Goal: Task Accomplishment & Management: Use online tool/utility

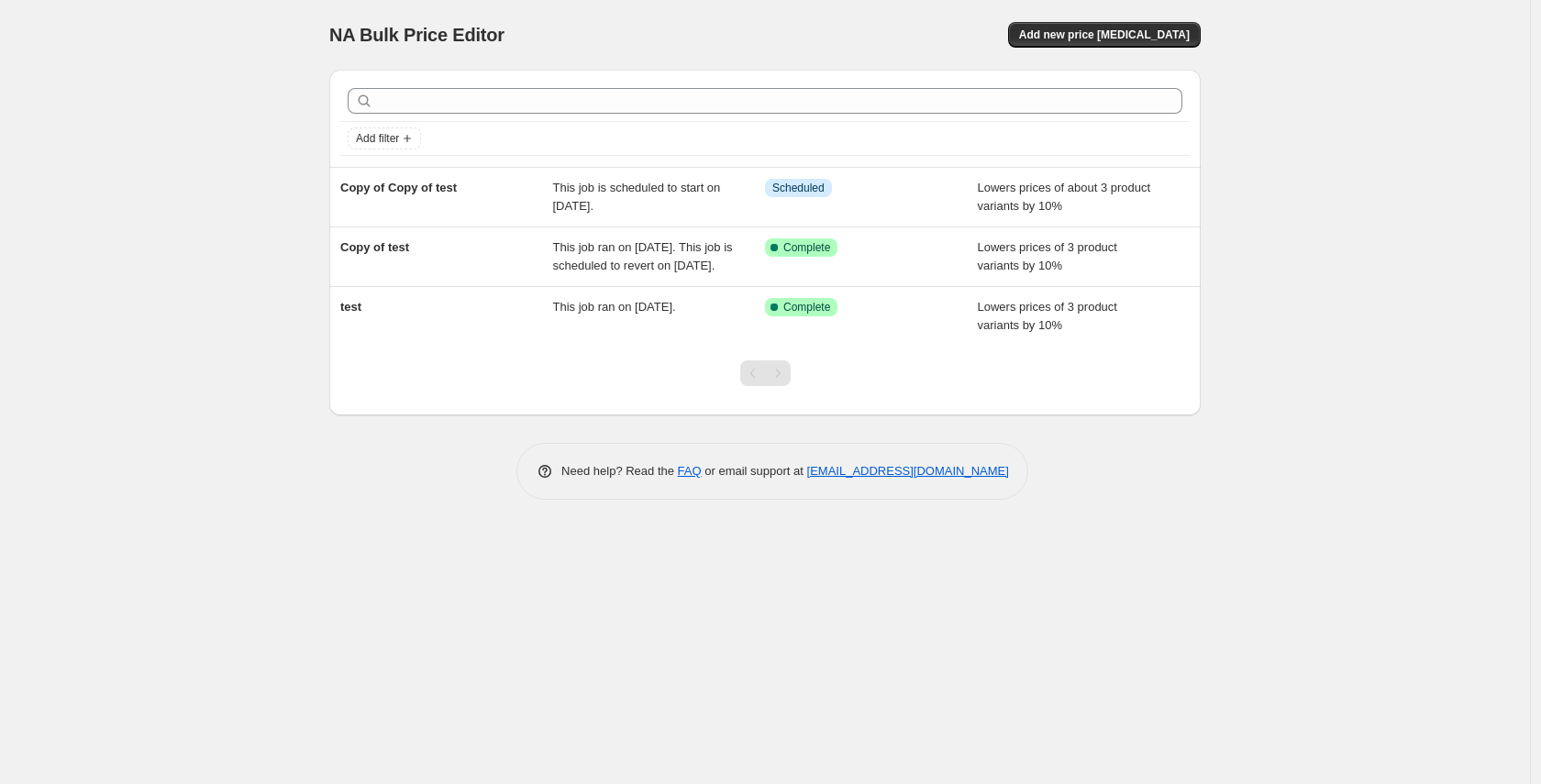
click at [363, 528] on div "NA Bulk Price Editor. This page is ready NA Bulk Price Editor Add new price cha…" at bounding box center [764, 264] width 915 height 528
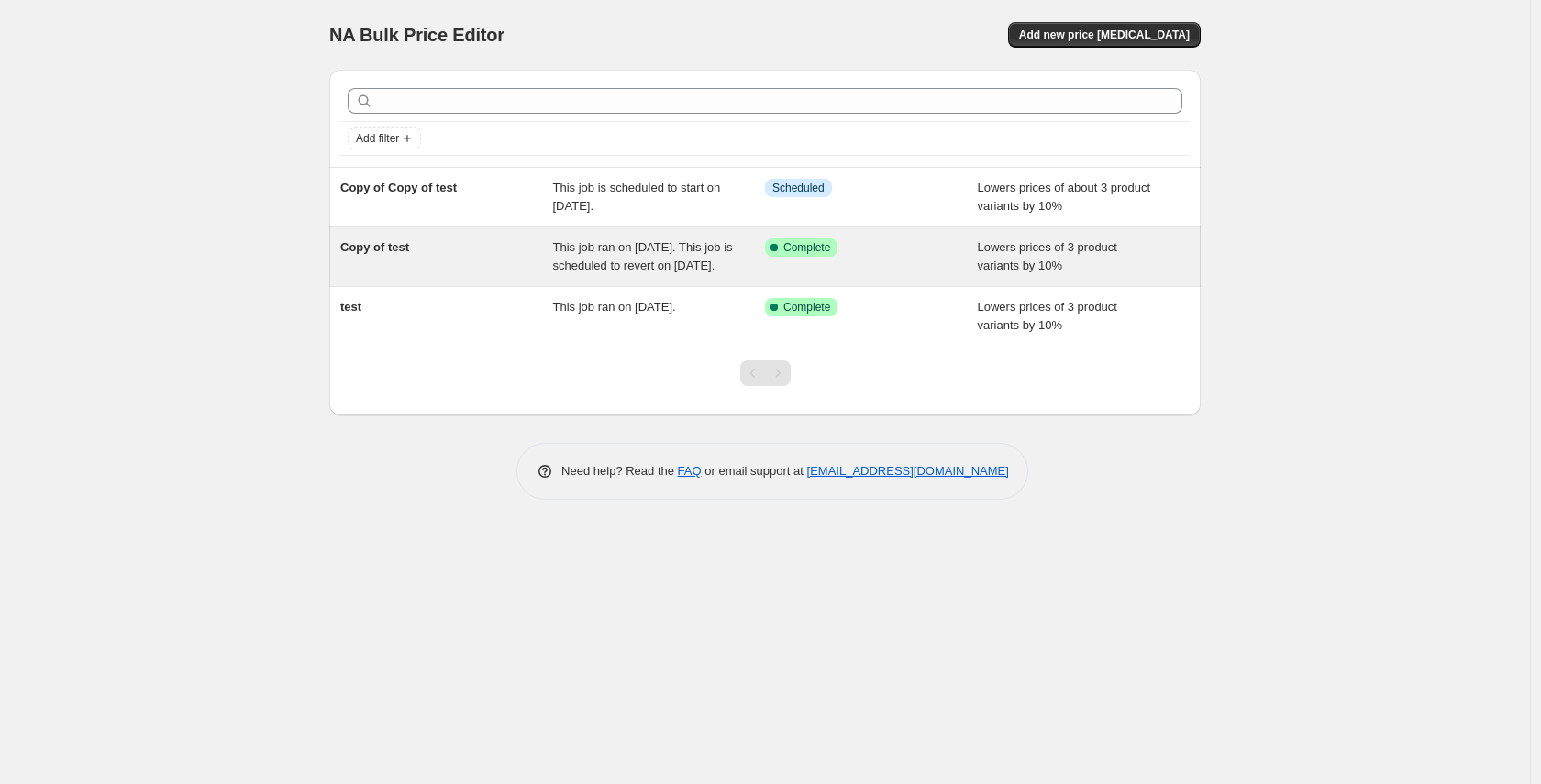
click at [584, 286] on div "Copy of test This job ran on October 15, 2025. This job is scheduled to revert …" at bounding box center [764, 256] width 871 height 58
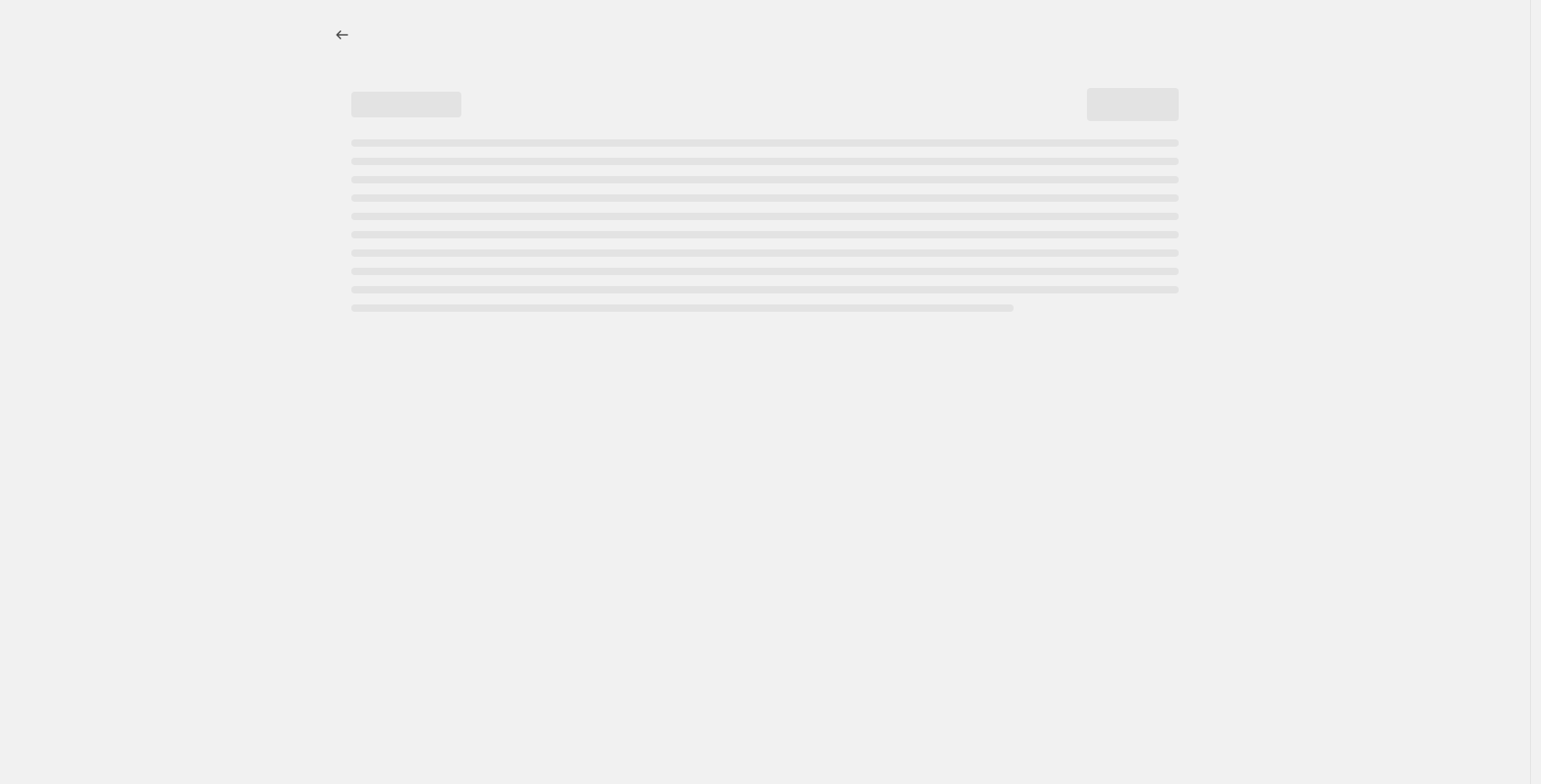
select select "percentage"
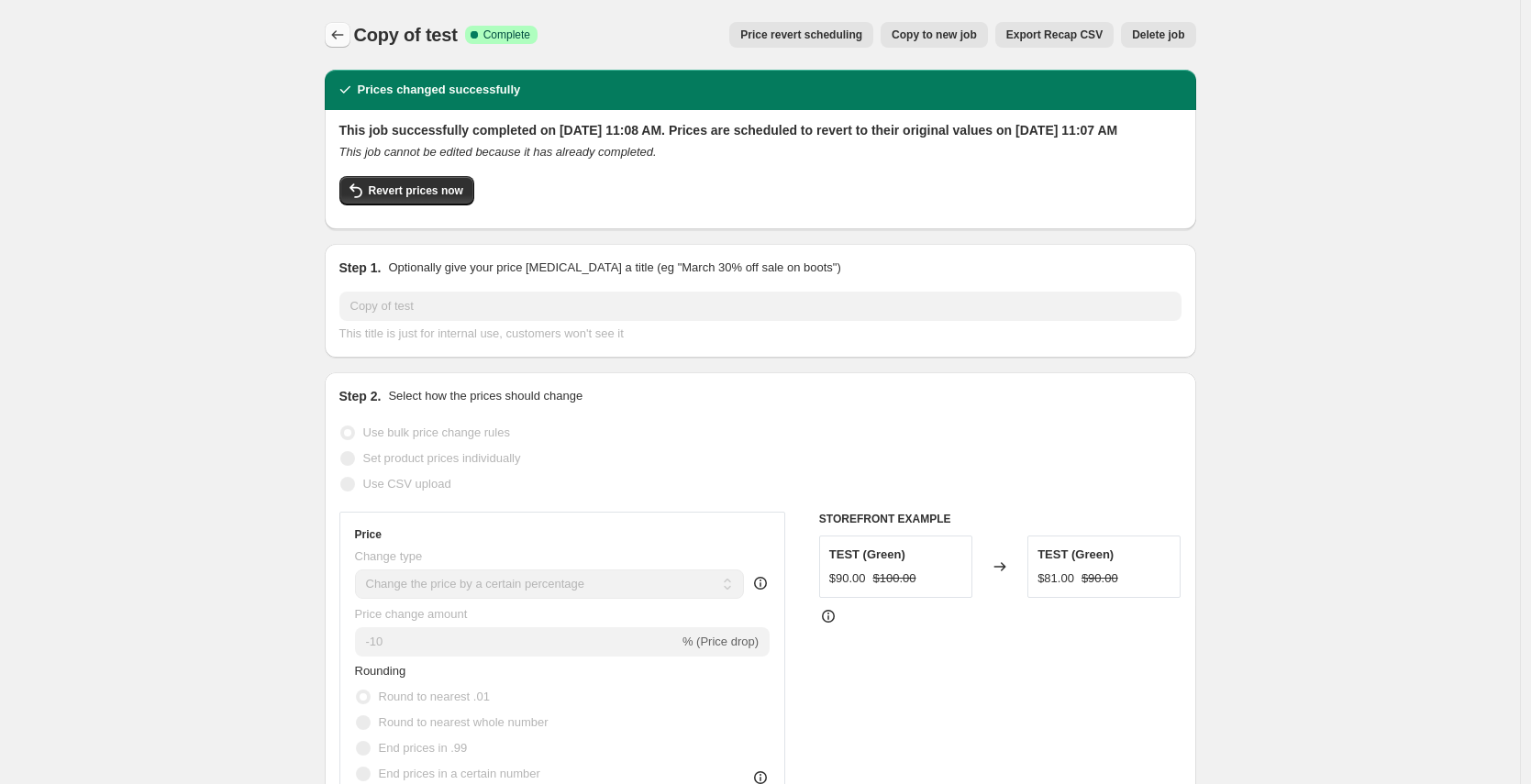
click at [337, 31] on icon "Price change jobs" at bounding box center [337, 34] width 18 height 18
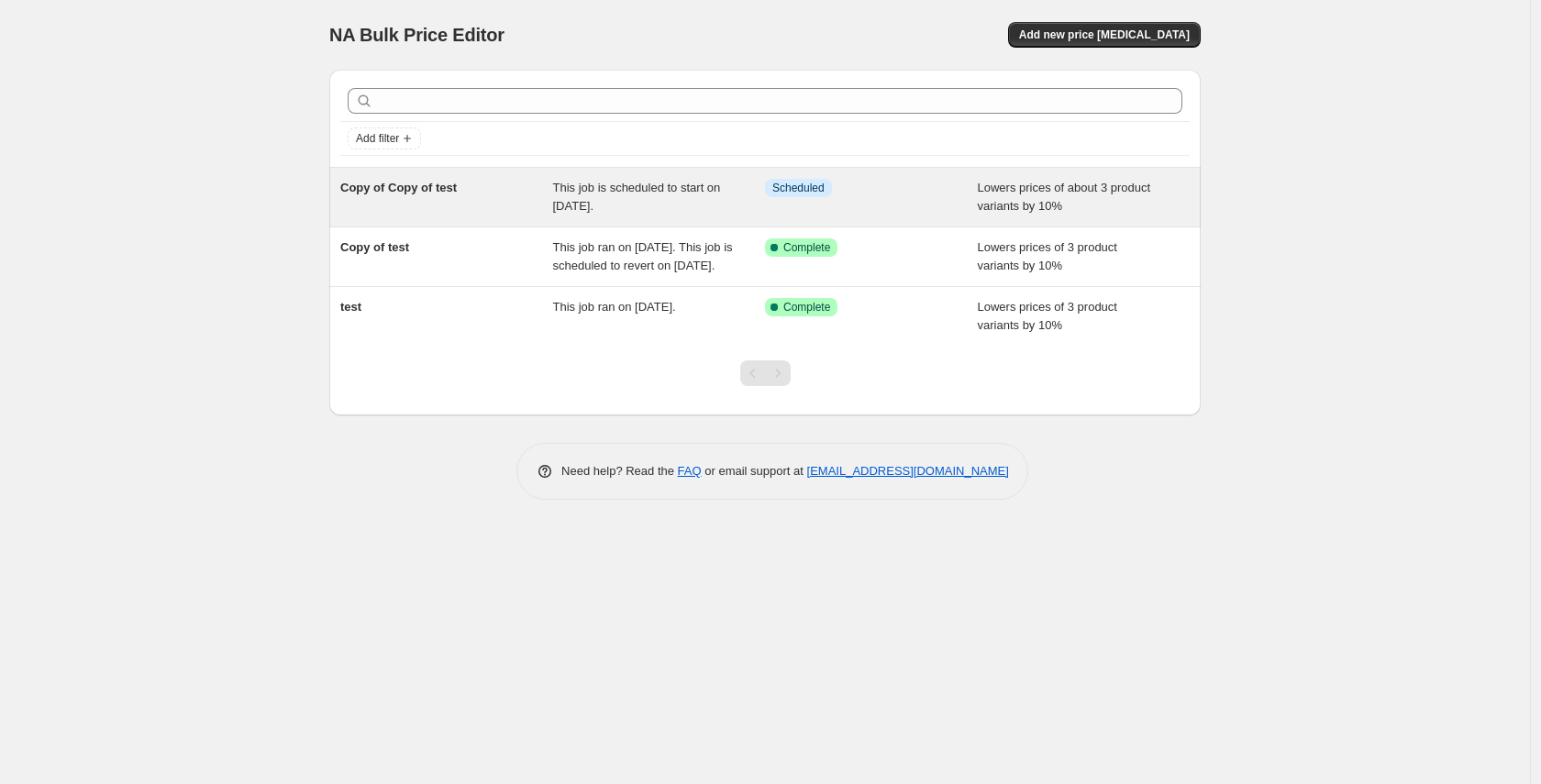
click at [401, 199] on div "Copy of Copy of test" at bounding box center [447, 197] width 213 height 37
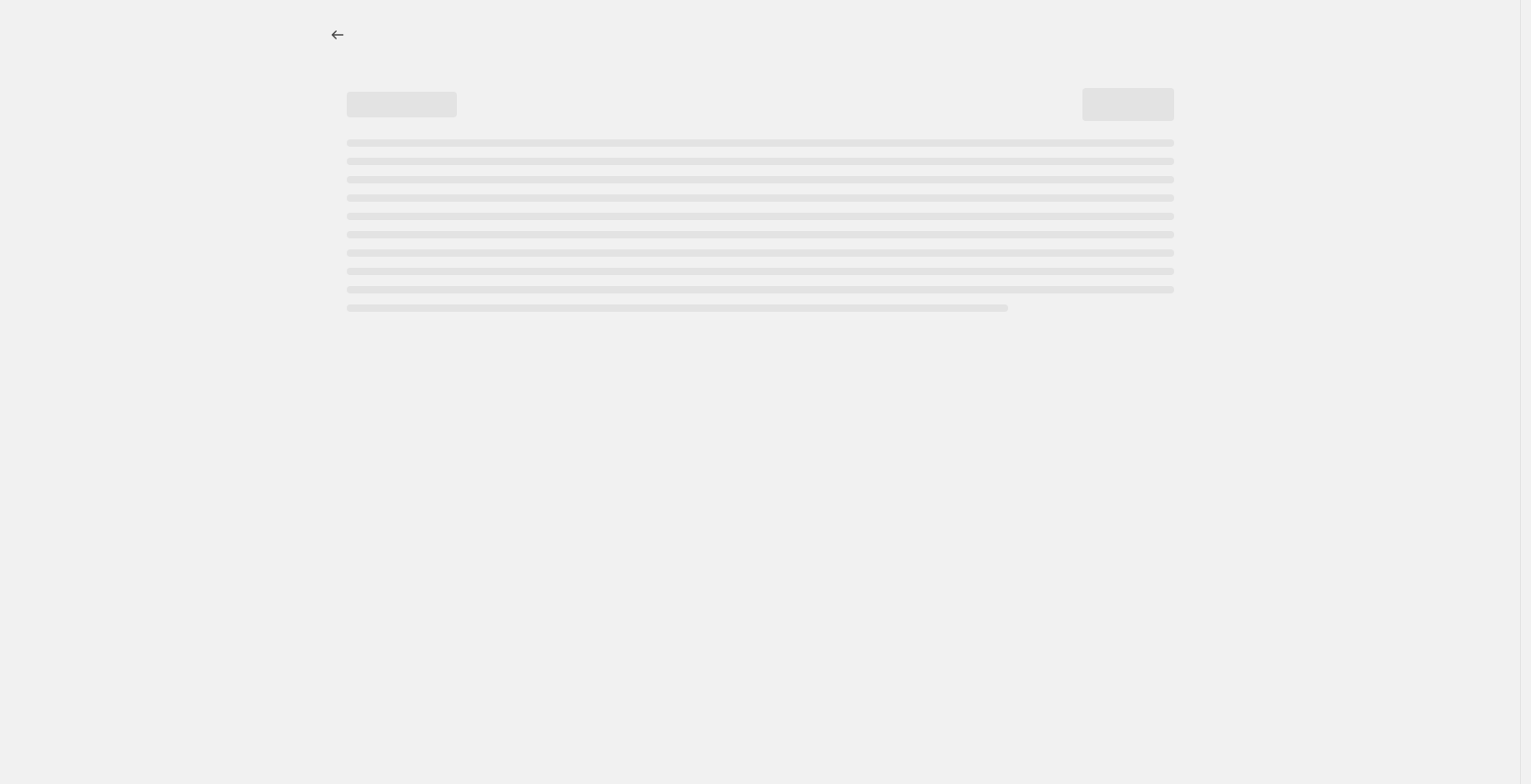
select select "percentage"
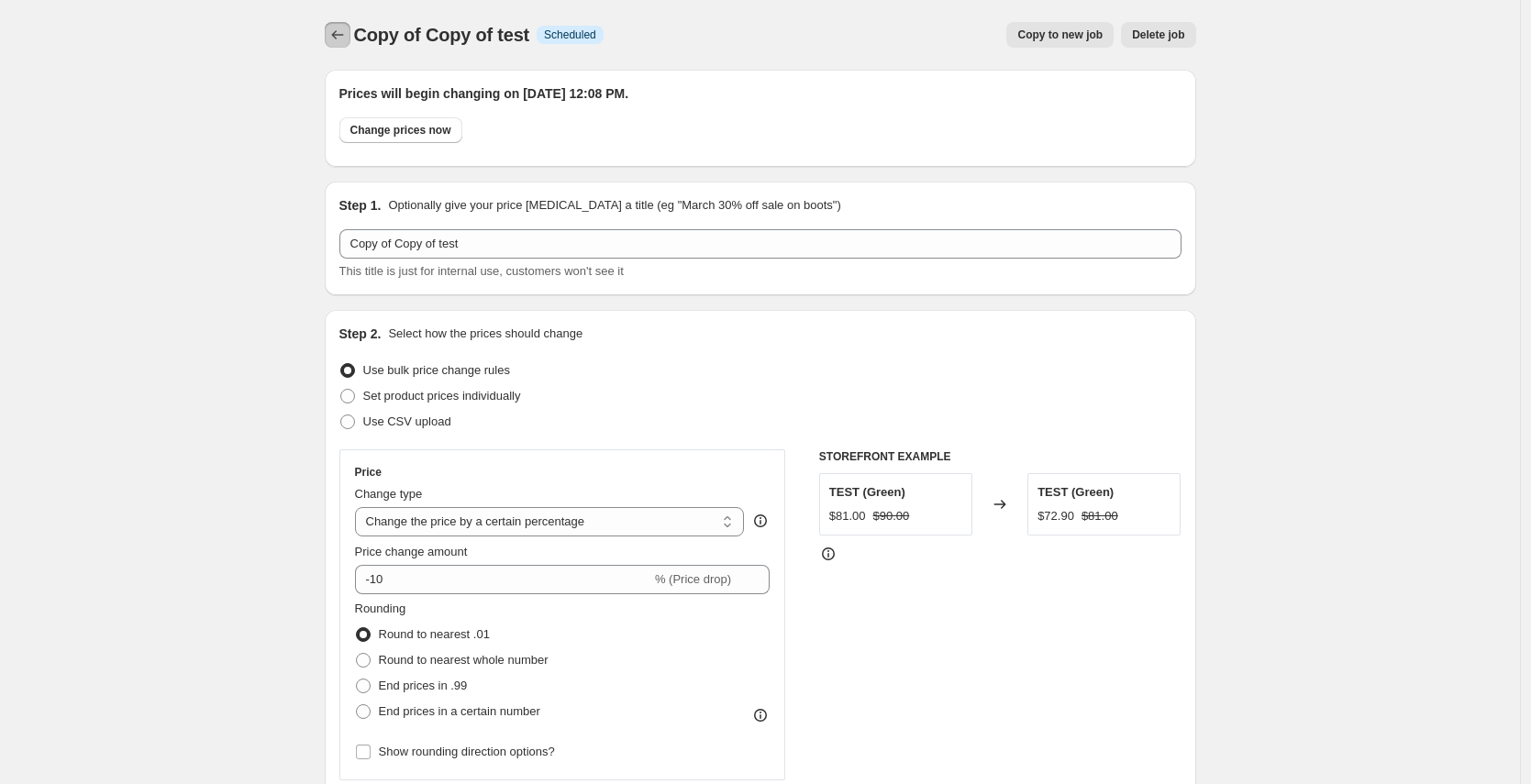
click at [347, 31] on icon "Price change jobs" at bounding box center [337, 34] width 18 height 18
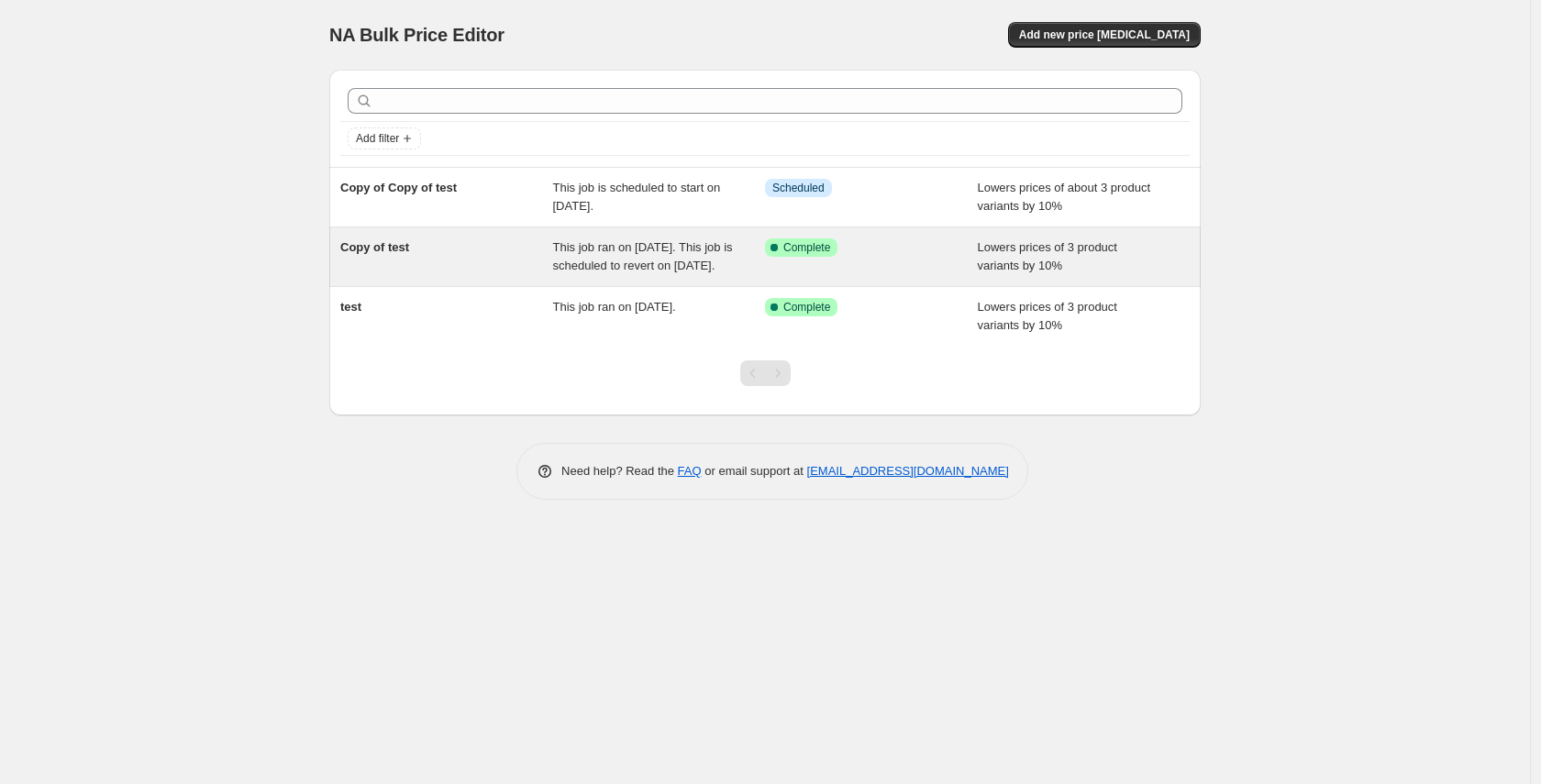
click at [577, 266] on span "This job ran on [DATE]. This job is scheduled to revert on [DATE]." at bounding box center [643, 256] width 180 height 32
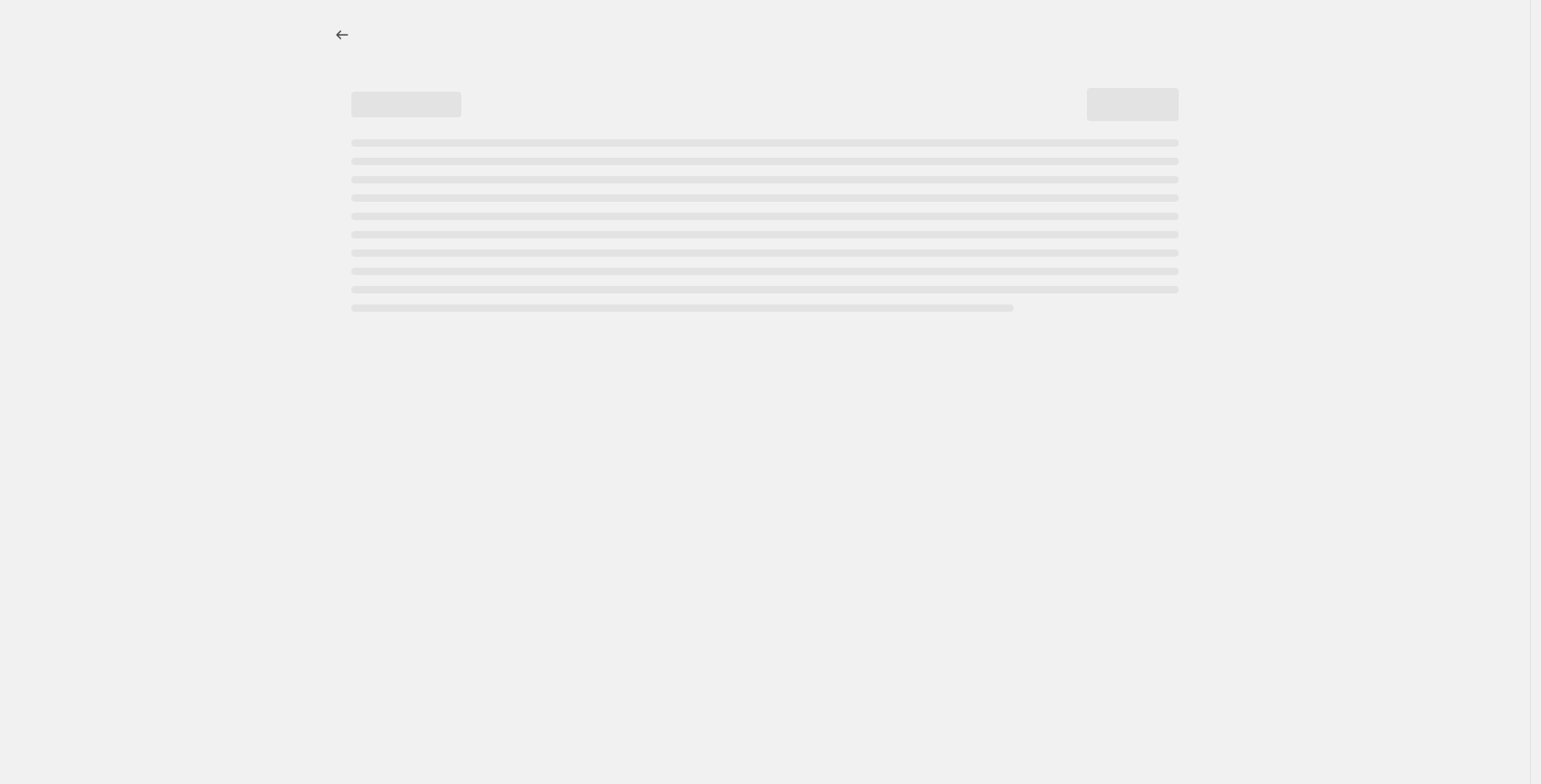
select select "percentage"
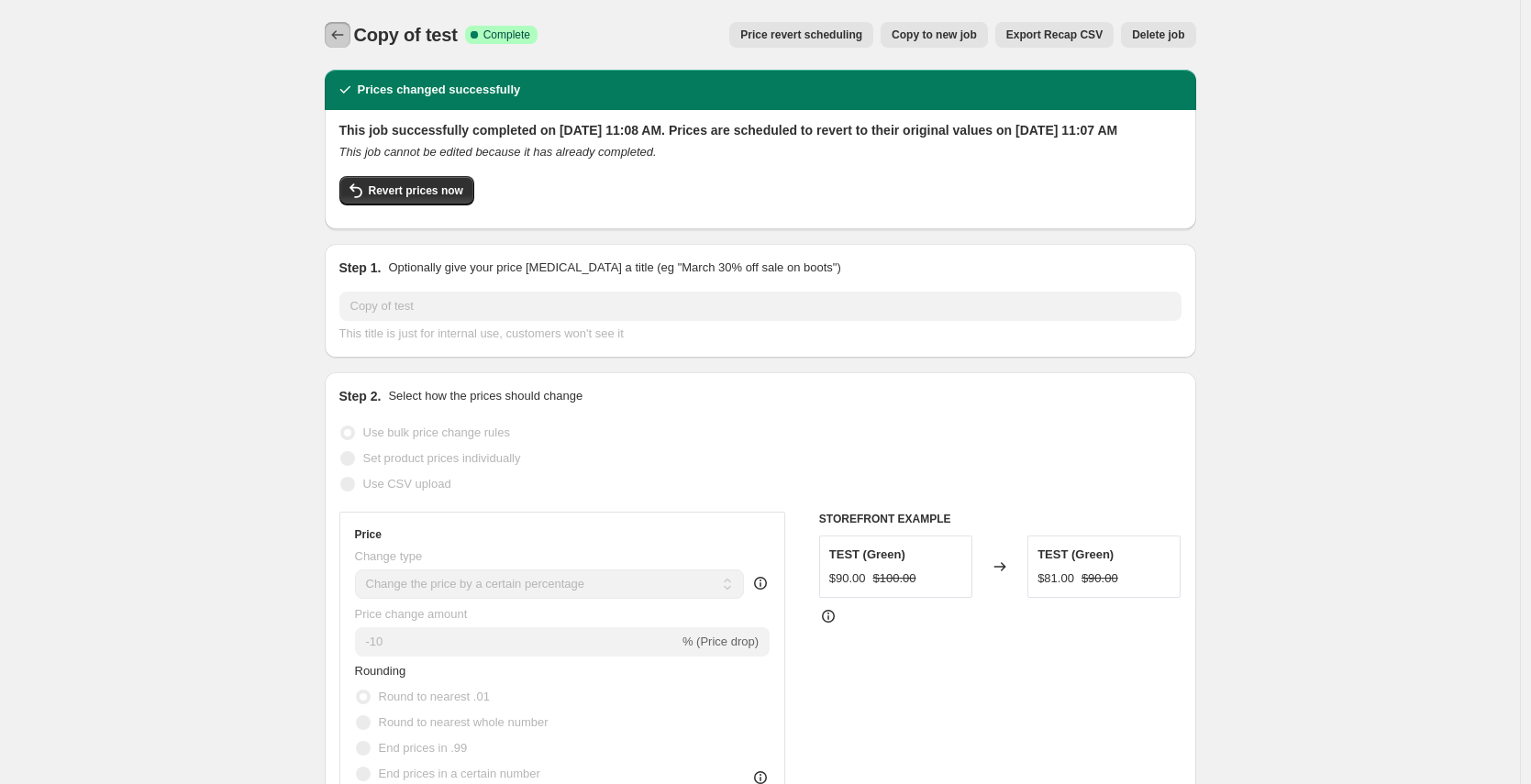
click at [347, 28] on icon "Price change jobs" at bounding box center [337, 34] width 18 height 18
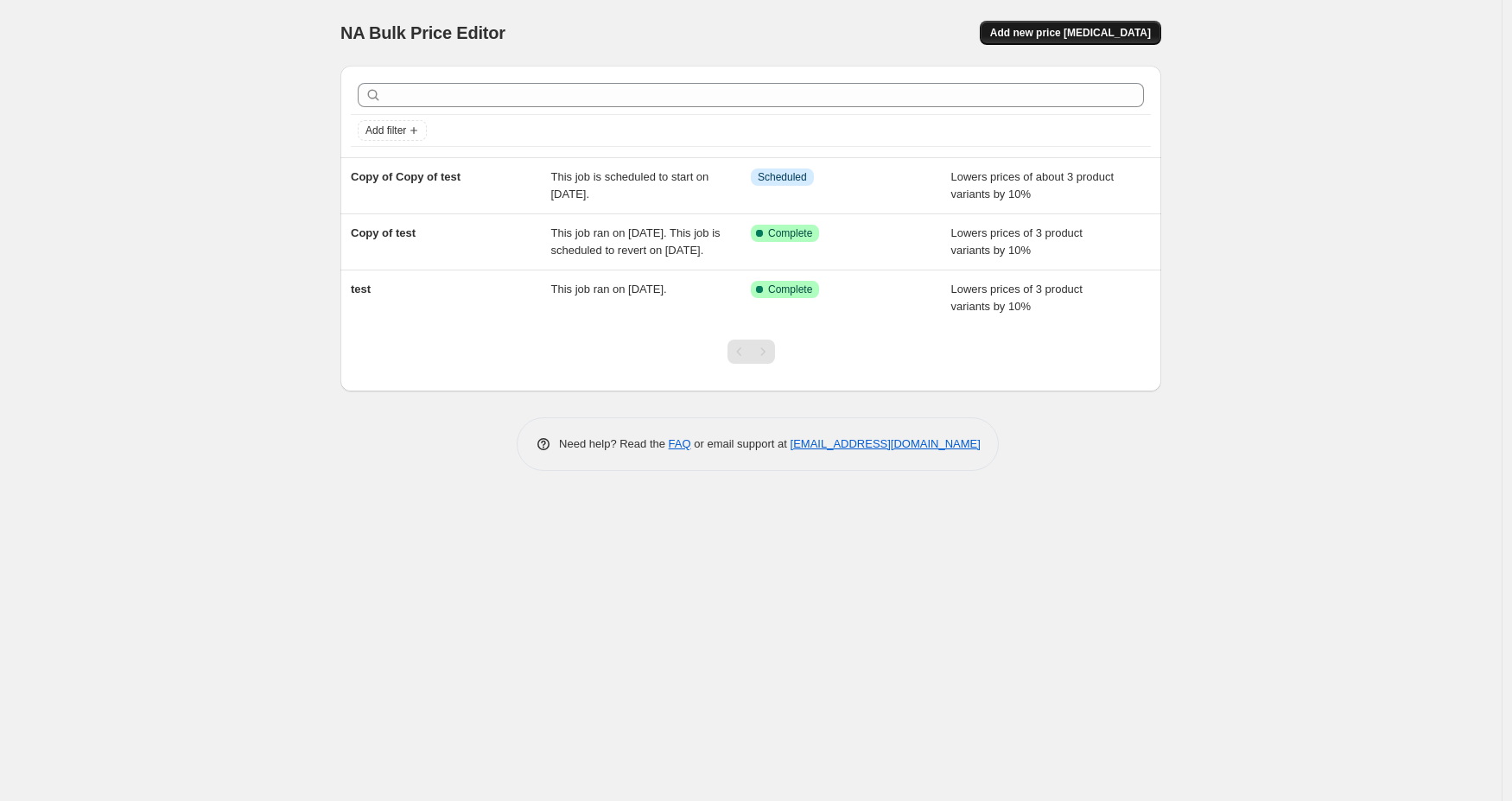
click at [1058, 33] on span "Add new price [MEDICAL_DATA]" at bounding box center [1070, 33] width 161 height 14
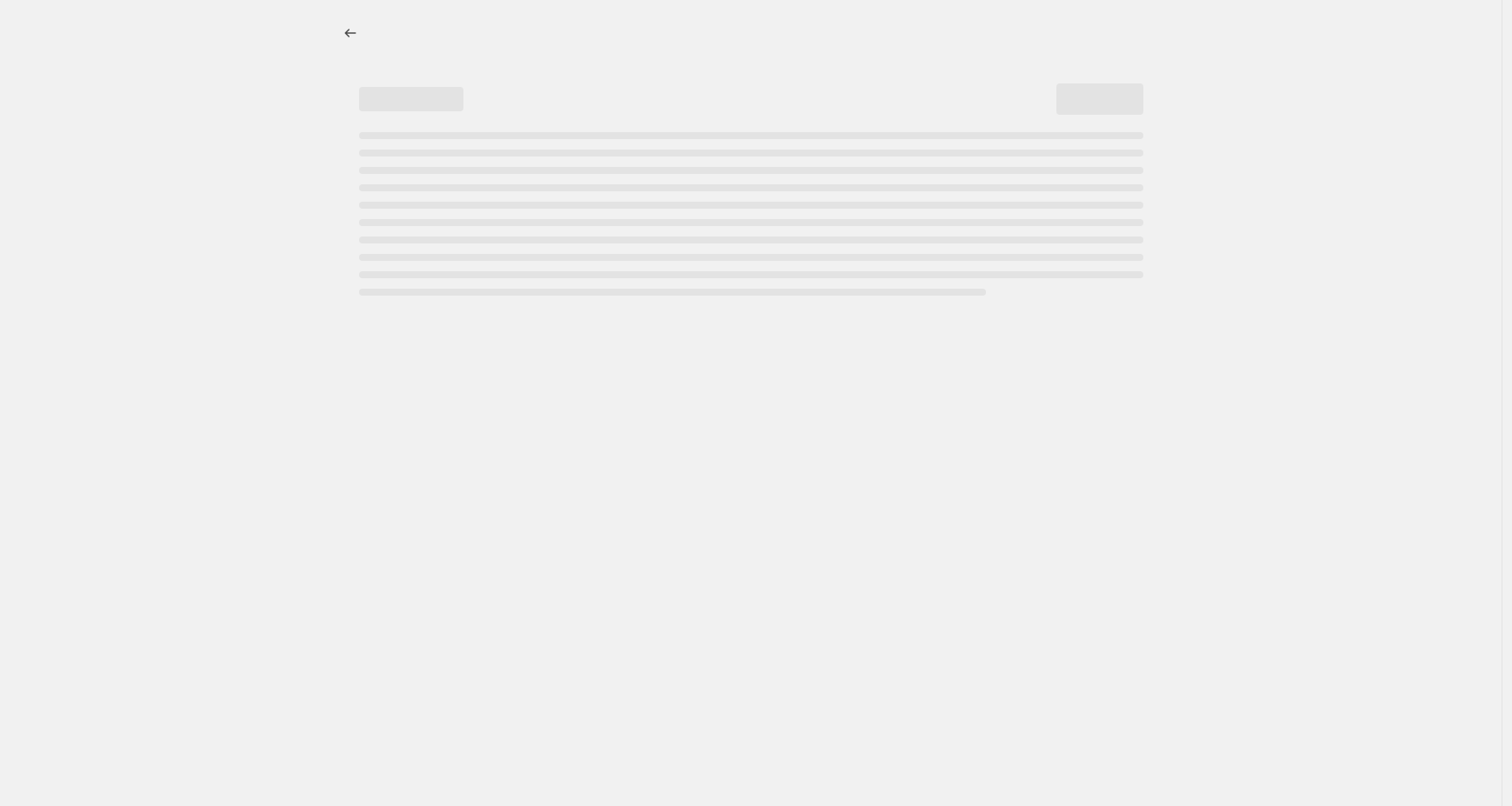
select select "percentage"
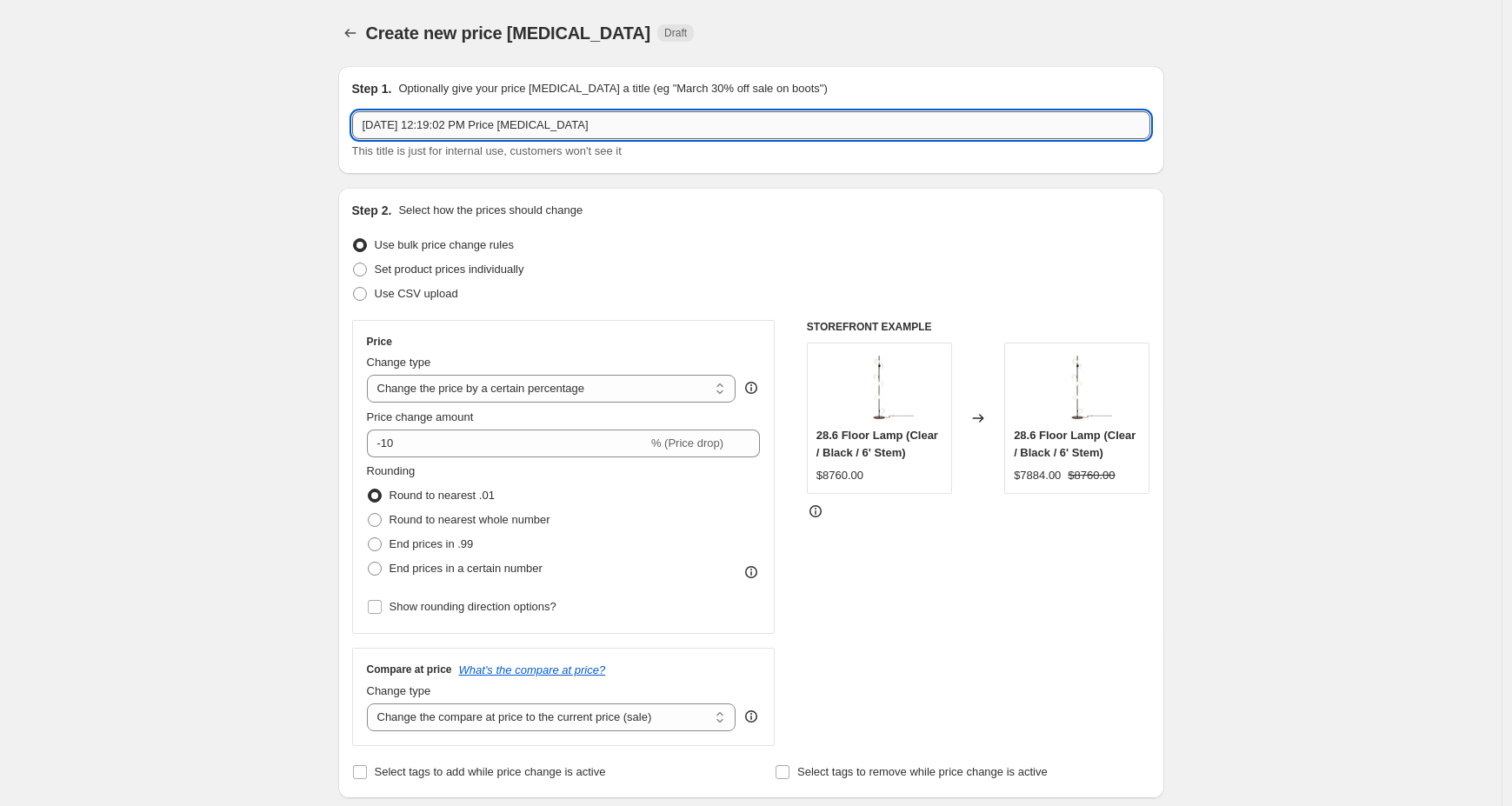
click at [447, 124] on input "[DATE] 12:19:02 PM Price [MEDICAL_DATA]" at bounding box center [751, 125] width 798 height 28
click at [672, 130] on input "[DATE] 12:19:02 PM Price [MEDICAL_DATA]" at bounding box center [751, 125] width 798 height 28
drag, startPoint x: 567, startPoint y: 125, endPoint x: 306, endPoint y: 123, distance: 261.0
drag, startPoint x: 631, startPoint y: 122, endPoint x: 284, endPoint y: 116, distance: 347.1
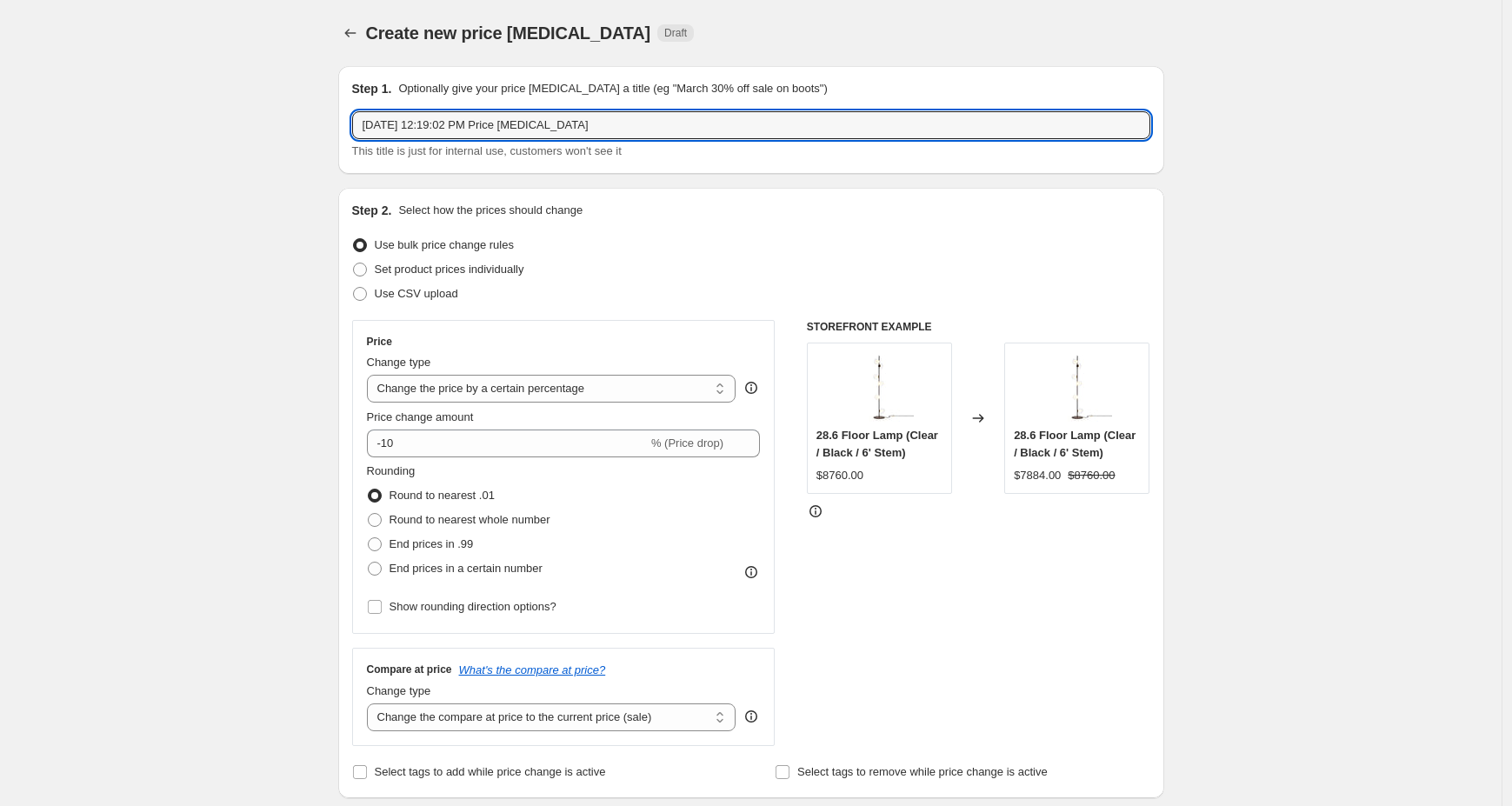
paste input "Gloster 20% off"
type input "Gloster 20% off"
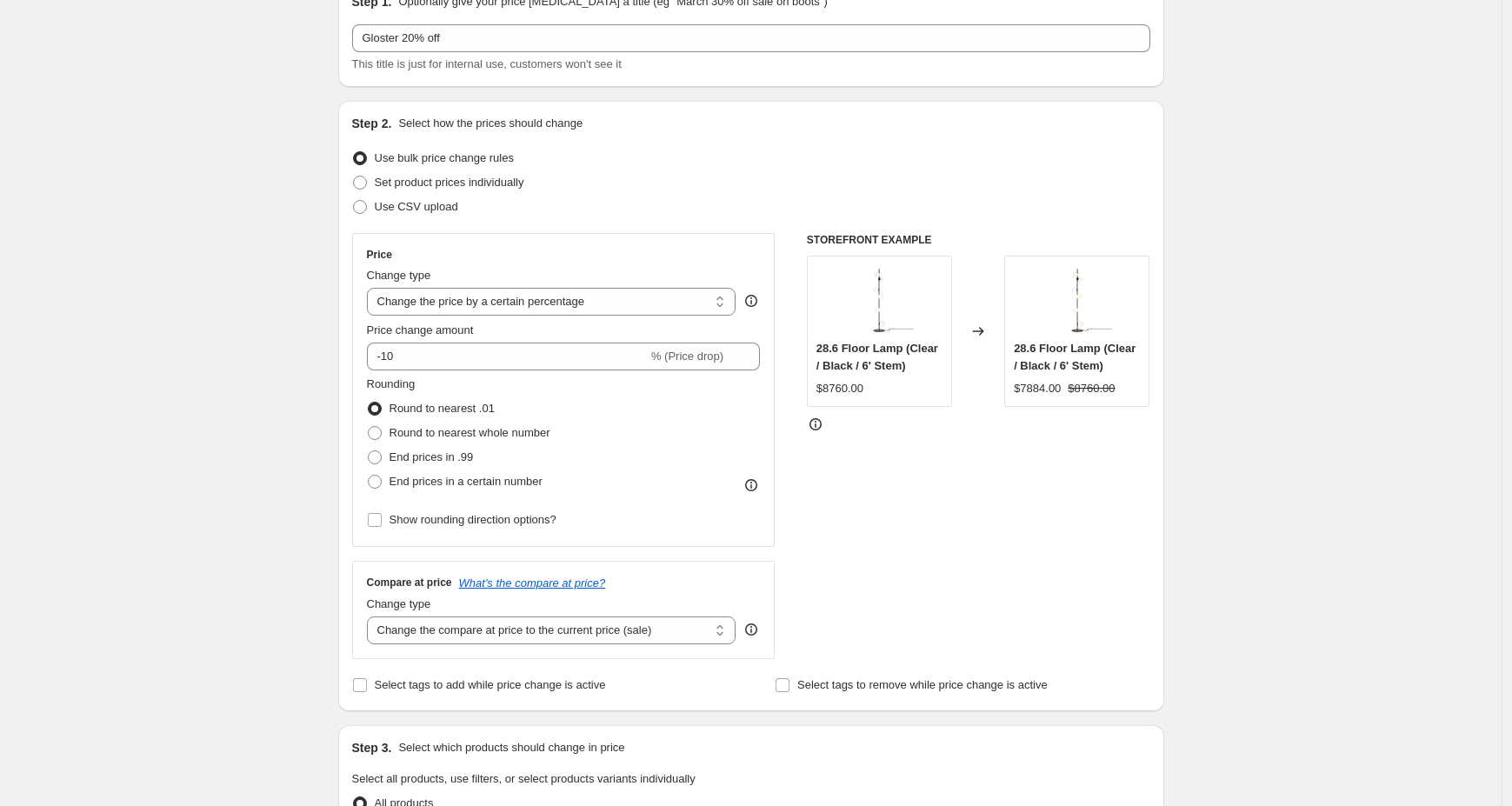
scroll to position [95, 0]
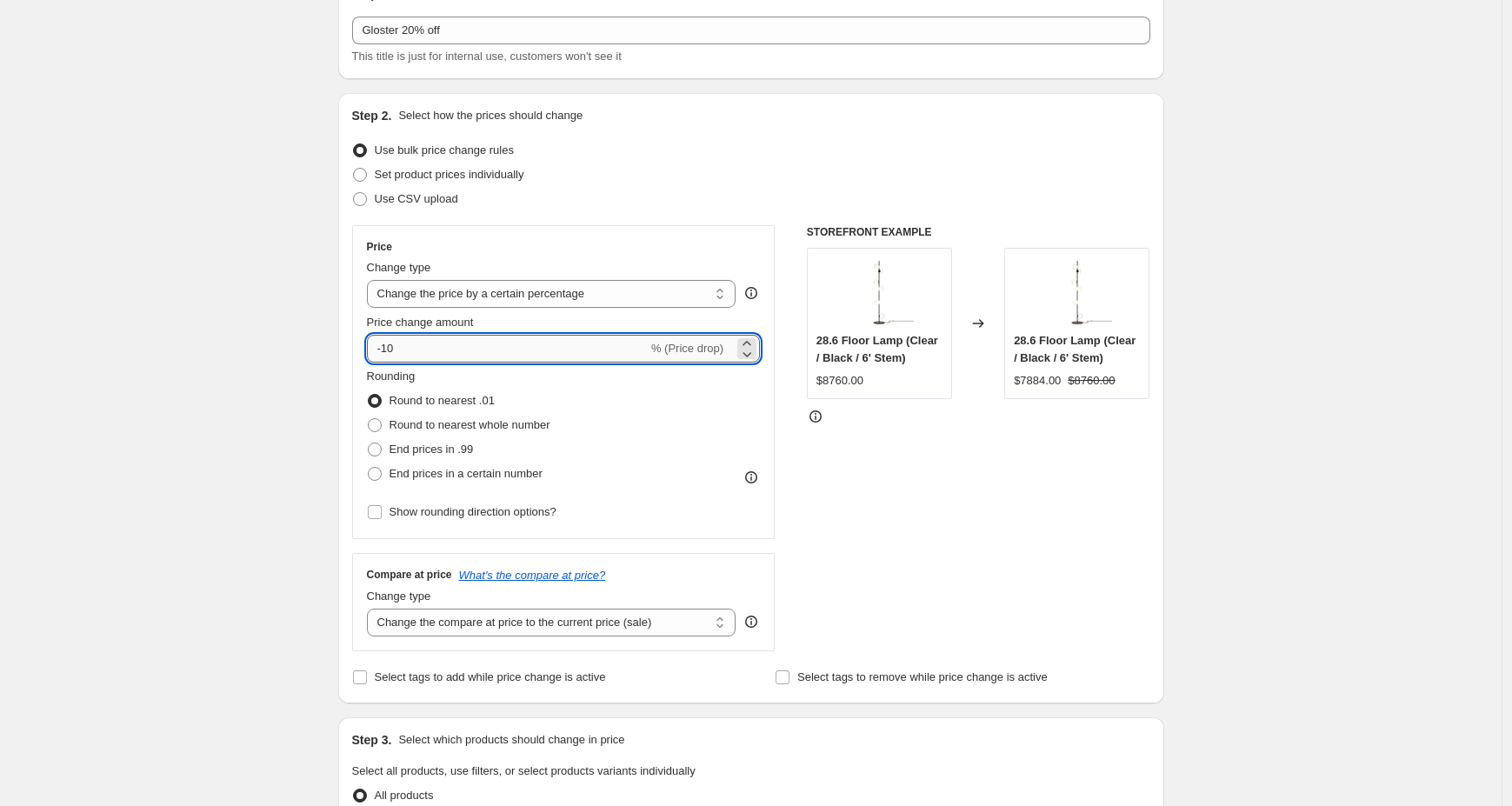
click at [432, 345] on input "-10" at bounding box center [508, 348] width 281 height 28
type input "-1"
type input "-20"
click at [407, 304] on select "Change the price to a certain amount Change the price by a certain amount Chang…" at bounding box center [552, 293] width 370 height 28
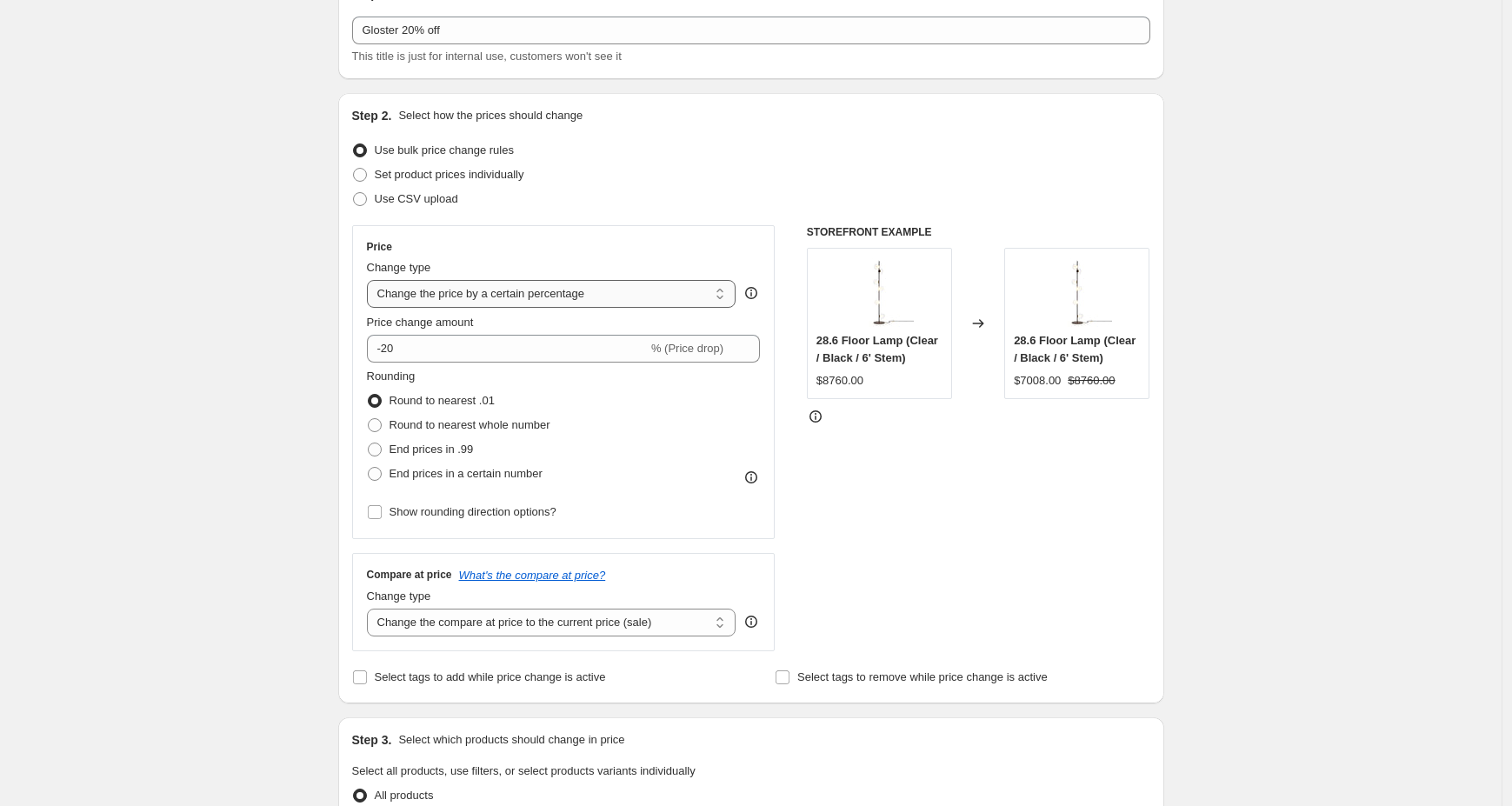
click at [411, 296] on select "Change the price to a certain amount Change the price by a certain amount Chang…" at bounding box center [552, 293] width 370 height 28
click at [432, 297] on select "Change the price to a certain amount Change the price by a certain amount Chang…" at bounding box center [552, 293] width 370 height 28
select select "to"
click at [371, 280] on select "Change the price to a certain amount Change the price by a certain amount Chang…" at bounding box center [552, 293] width 370 height 28
type input "80.00"
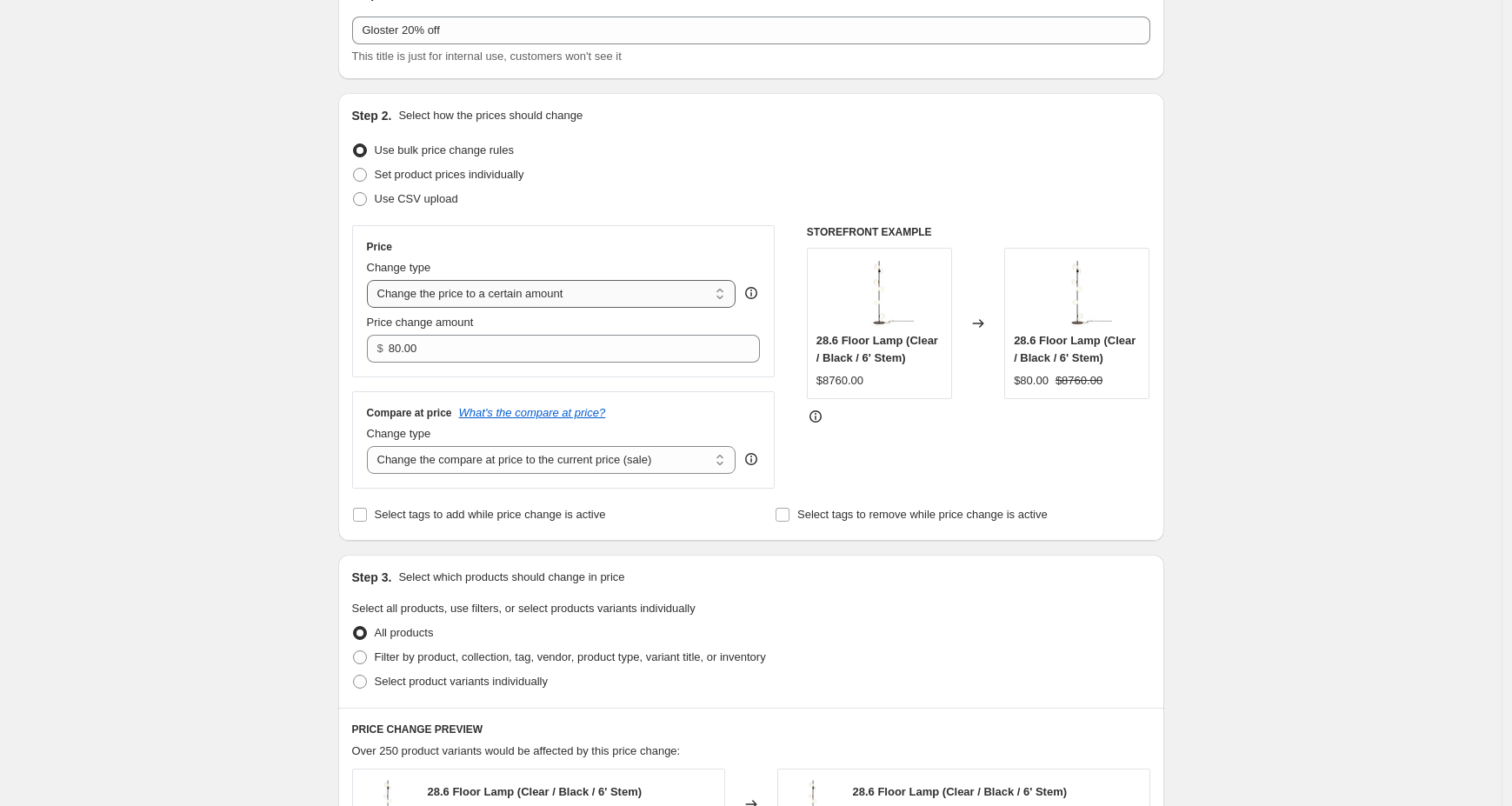
click at [443, 295] on select "Change the price to a certain amount Change the price by a certain amount Chang…" at bounding box center [552, 293] width 370 height 28
select select "by"
click at [371, 280] on select "Change the price to a certain amount Change the price by a certain amount Chang…" at bounding box center [552, 293] width 370 height 28
type input "-10.00"
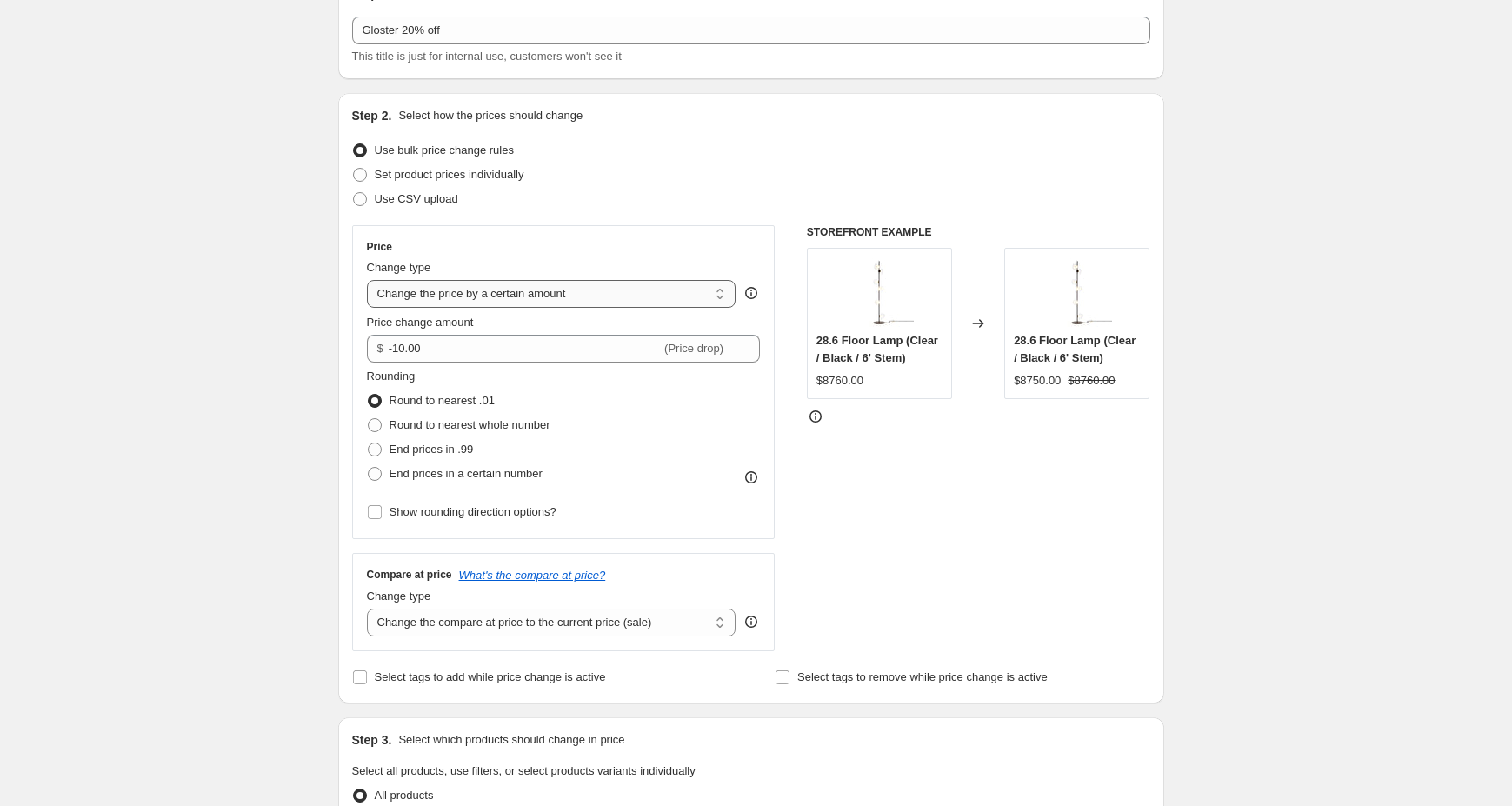
click at [456, 295] on select "Change the price to a certain amount Change the price by a certain amount Chang…" at bounding box center [552, 293] width 370 height 28
select select "percentage"
click at [371, 280] on select "Change the price to a certain amount Change the price by a certain amount Chang…" at bounding box center [552, 293] width 370 height 28
type input "-15"
click at [456, 295] on select "Change the price to a certain amount Change the price by a certain amount Chang…" at bounding box center [552, 293] width 370 height 28
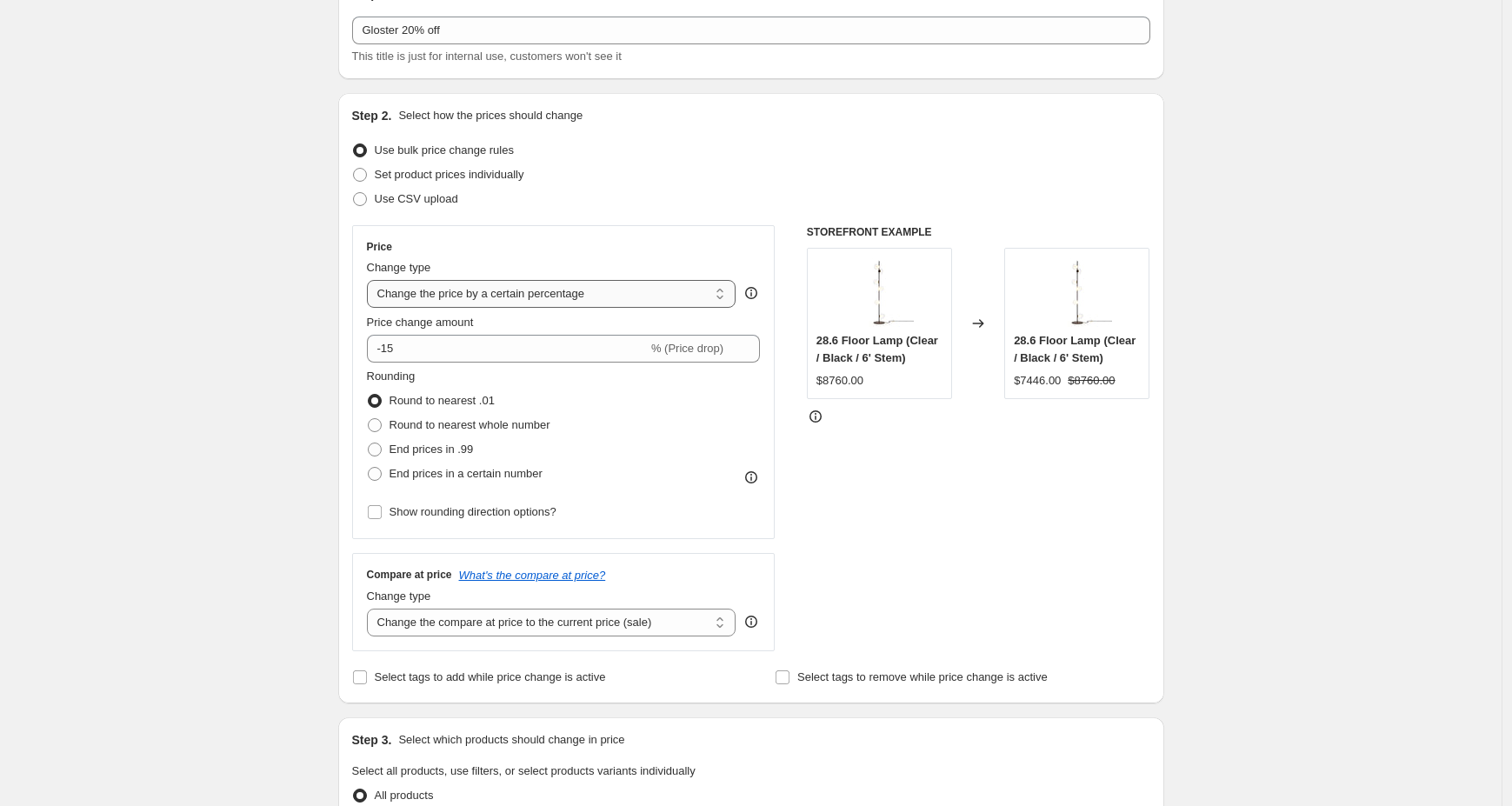
select select "by"
click at [371, 280] on select "Change the price to a certain amount Change the price by a certain amount Chang…" at bounding box center [552, 293] width 370 height 28
type input "-10.00"
click at [460, 290] on select "Change the price to a certain amount Change the price by a certain amount Chang…" at bounding box center [552, 293] width 370 height 28
select select "percentage"
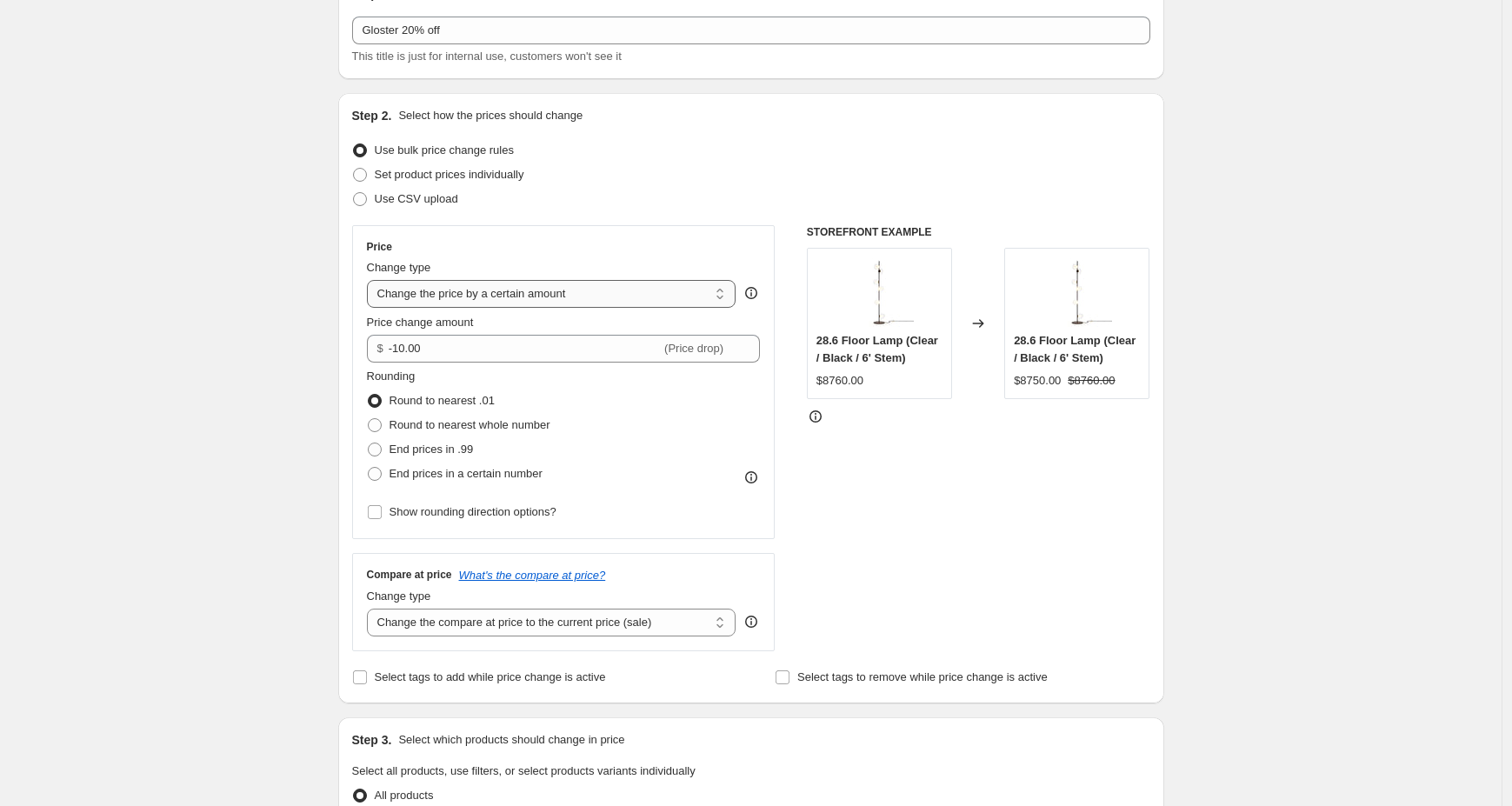
click at [371, 280] on select "Change the price to a certain amount Change the price by a certain amount Chang…" at bounding box center [552, 293] width 370 height 28
type input "-15"
click at [460, 298] on select "Change the price to a certain amount Change the price by a certain amount Chang…" at bounding box center [552, 293] width 370 height 28
click at [371, 280] on select "Change the price to a certain amount Change the price by a certain amount Chang…" at bounding box center [552, 293] width 370 height 28
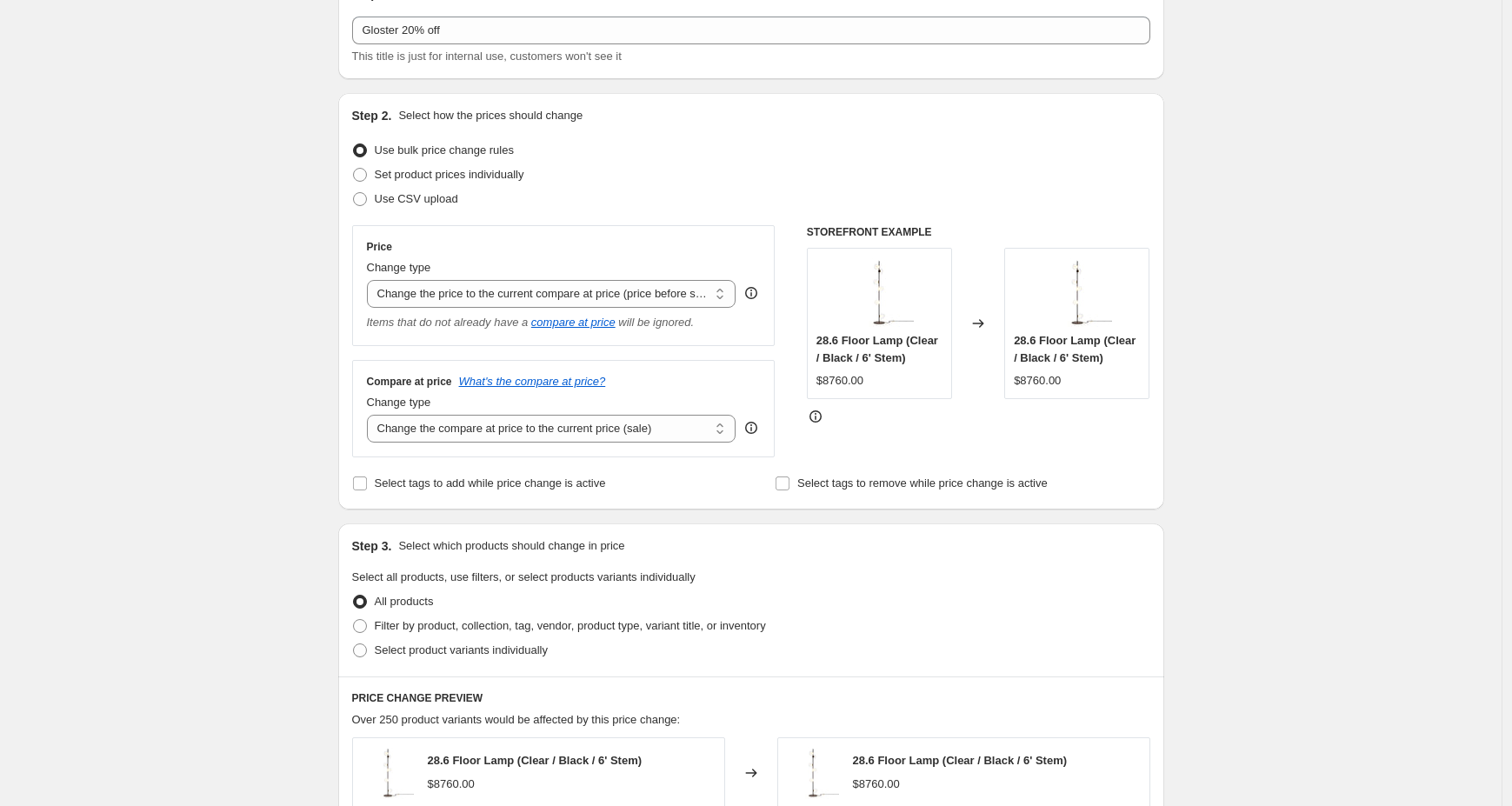
click at [466, 311] on div "Price Change type Change the price to a certain amount Change the price by a ce…" at bounding box center [564, 286] width 394 height 91
click at [465, 300] on select "Change the price to a certain amount Change the price by a certain amount Chang…" at bounding box center [552, 293] width 370 height 28
select select "percentage"
click at [371, 280] on select "Change the price to a certain amount Change the price by a certain amount Chang…" at bounding box center [552, 293] width 370 height 28
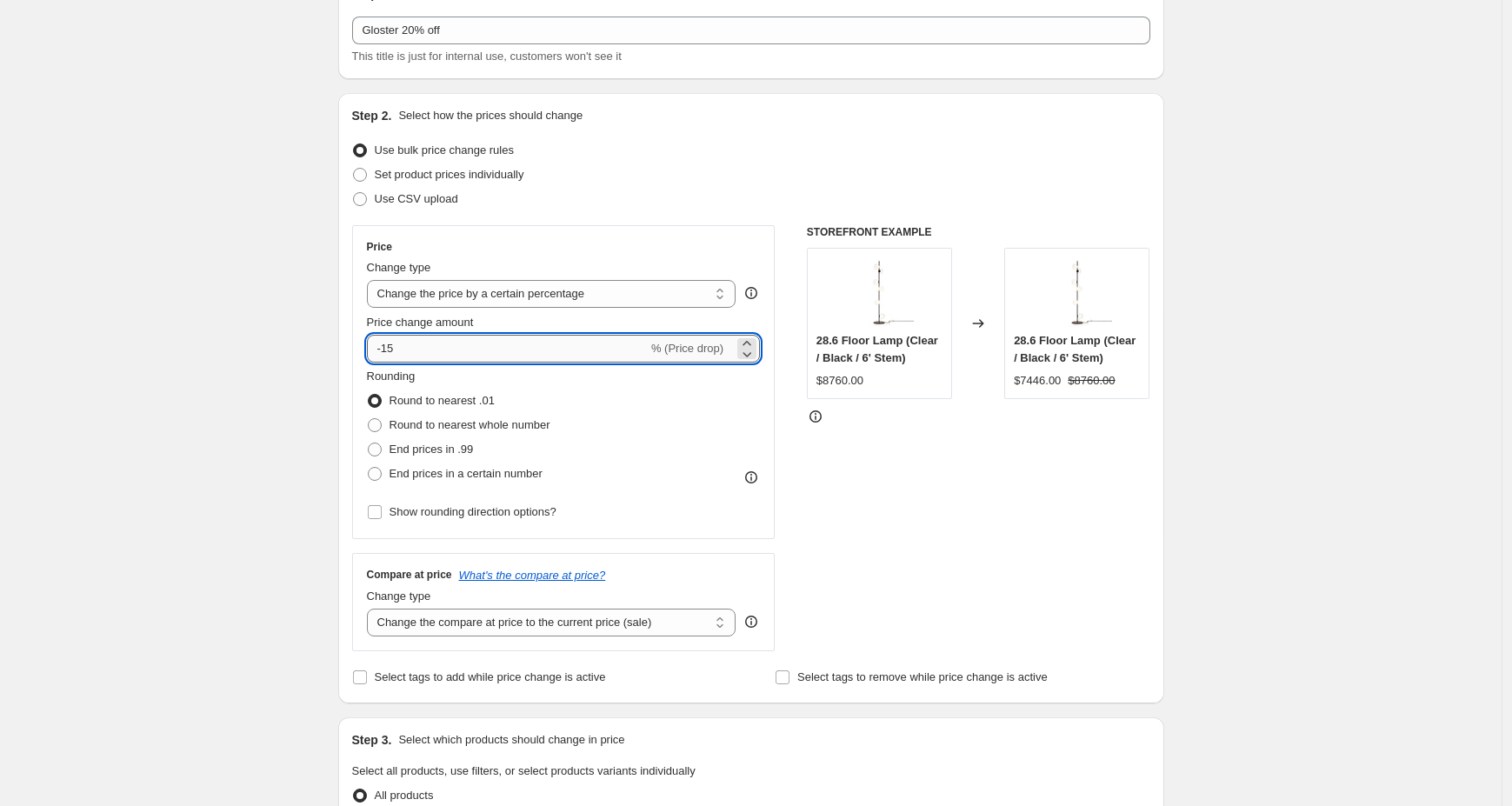
click at [458, 343] on input "-15" at bounding box center [508, 348] width 281 height 28
type input "-1"
type input "-20"
click at [263, 346] on div "Create new price [MEDICAL_DATA]. This page is ready Create new price [MEDICAL_D…" at bounding box center [751, 783] width 1501 height 1755
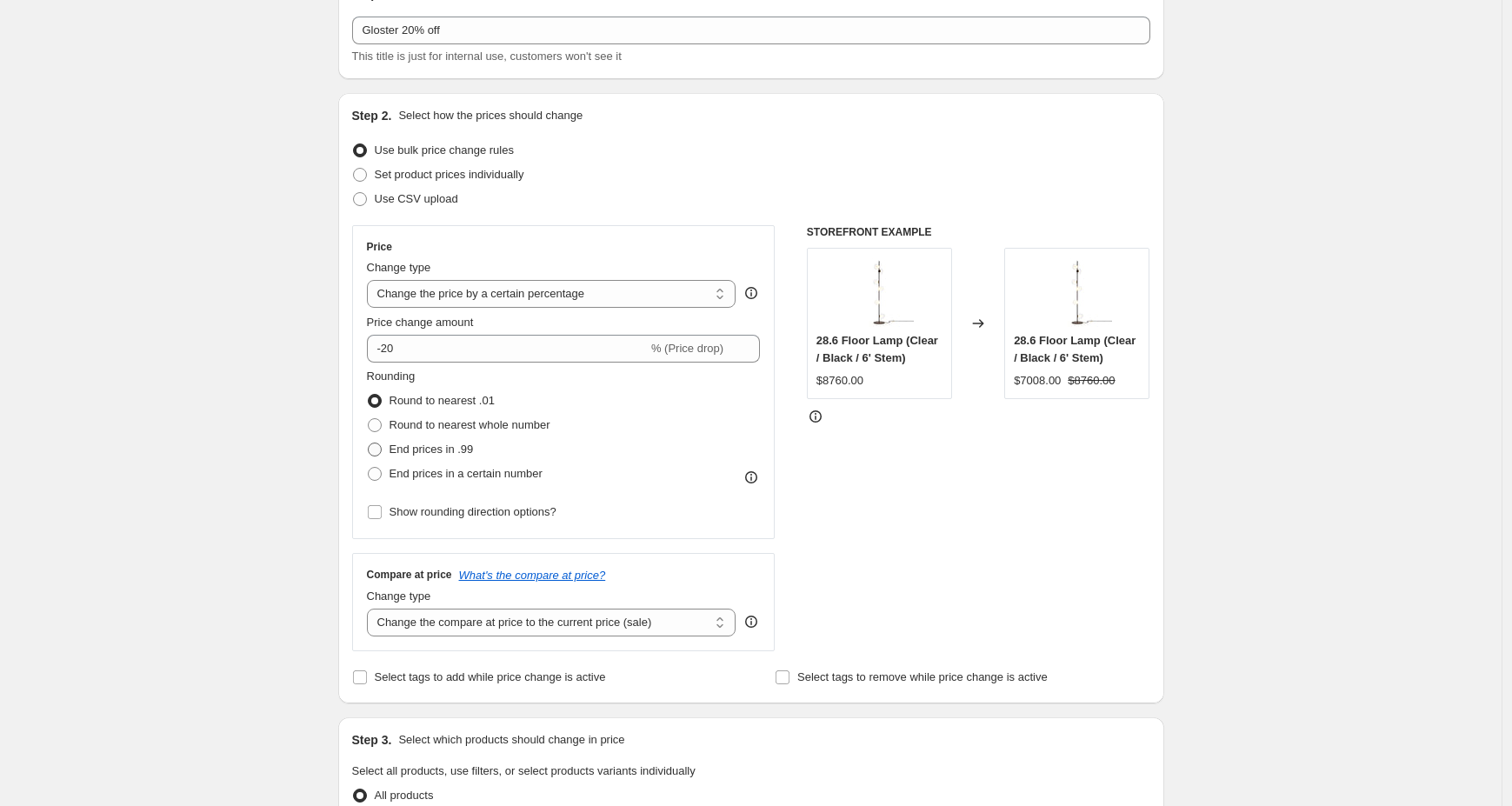
click at [411, 449] on span "End prices in .99" at bounding box center [432, 449] width 84 height 13
click at [369, 443] on input "End prices in .99" at bounding box center [368, 442] width 1 height 1
radio input "true"
click at [416, 515] on span "Show rounding direction options?" at bounding box center [473, 511] width 167 height 13
click at [382, 515] on input "Show rounding direction options?" at bounding box center [375, 512] width 14 height 14
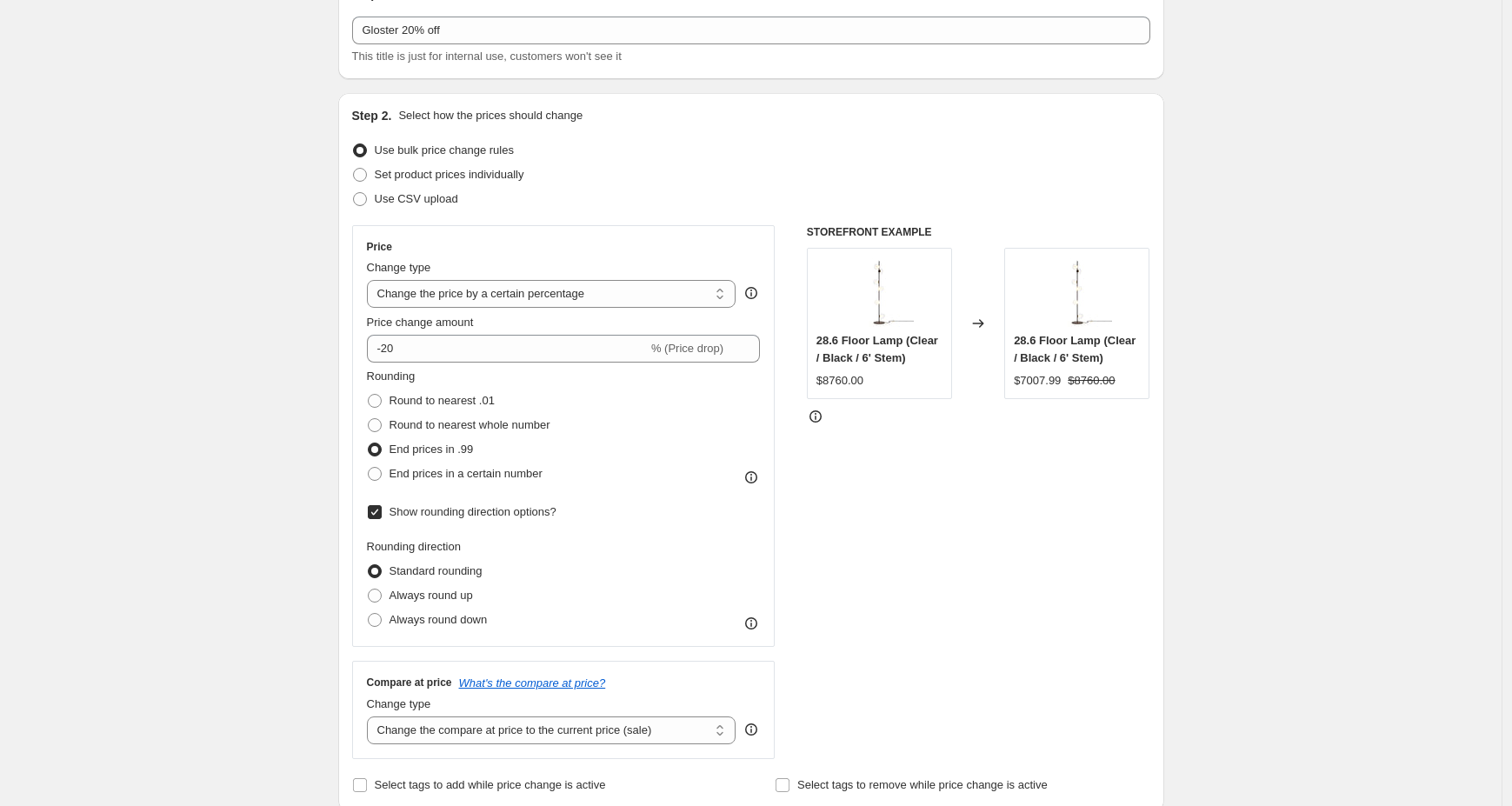
click at [416, 515] on span "Show rounding direction options?" at bounding box center [473, 511] width 167 height 13
click at [382, 515] on input "Show rounding direction options?" at bounding box center [375, 512] width 14 height 14
checkbox input "false"
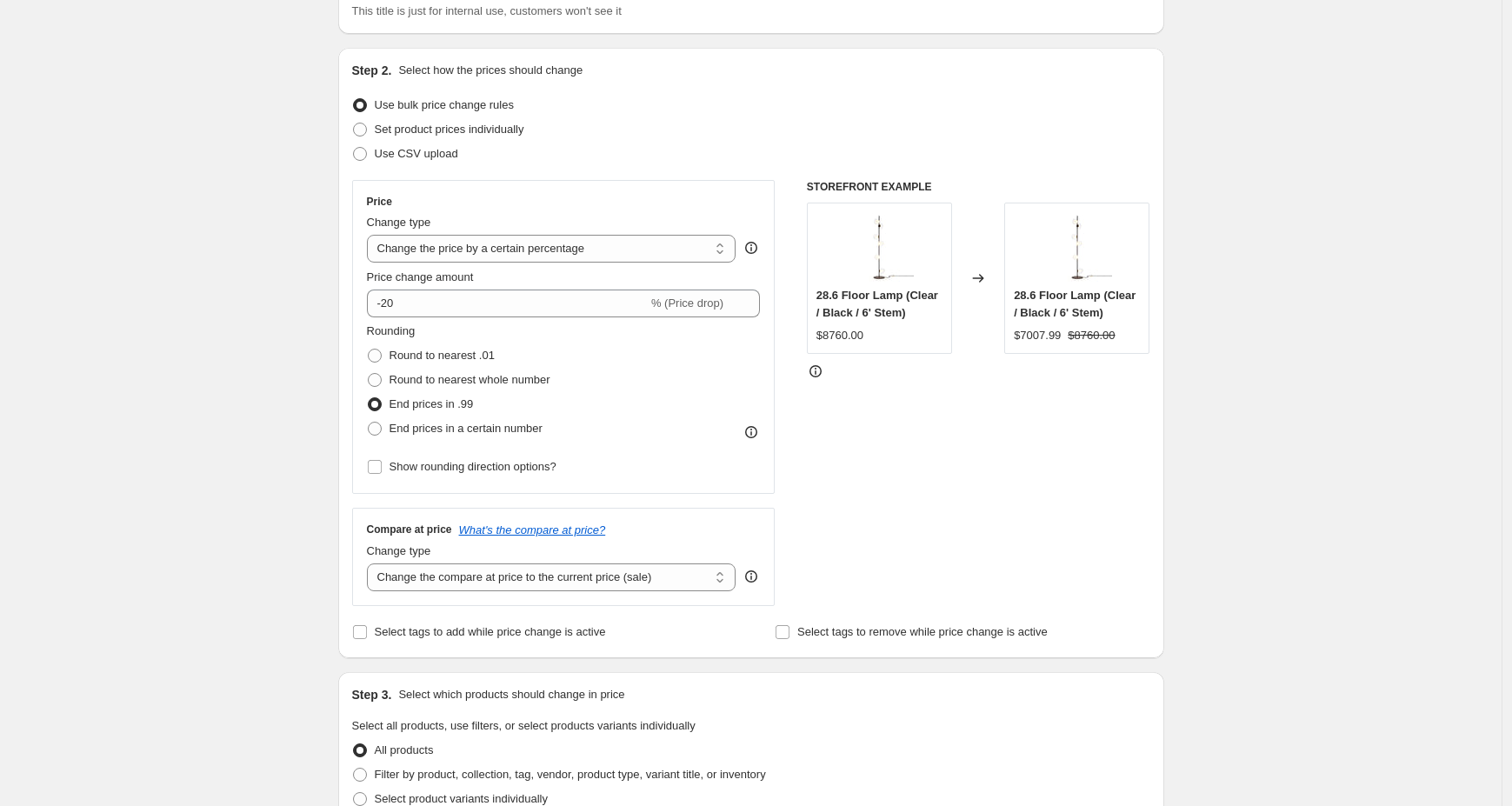
scroll to position [274, 0]
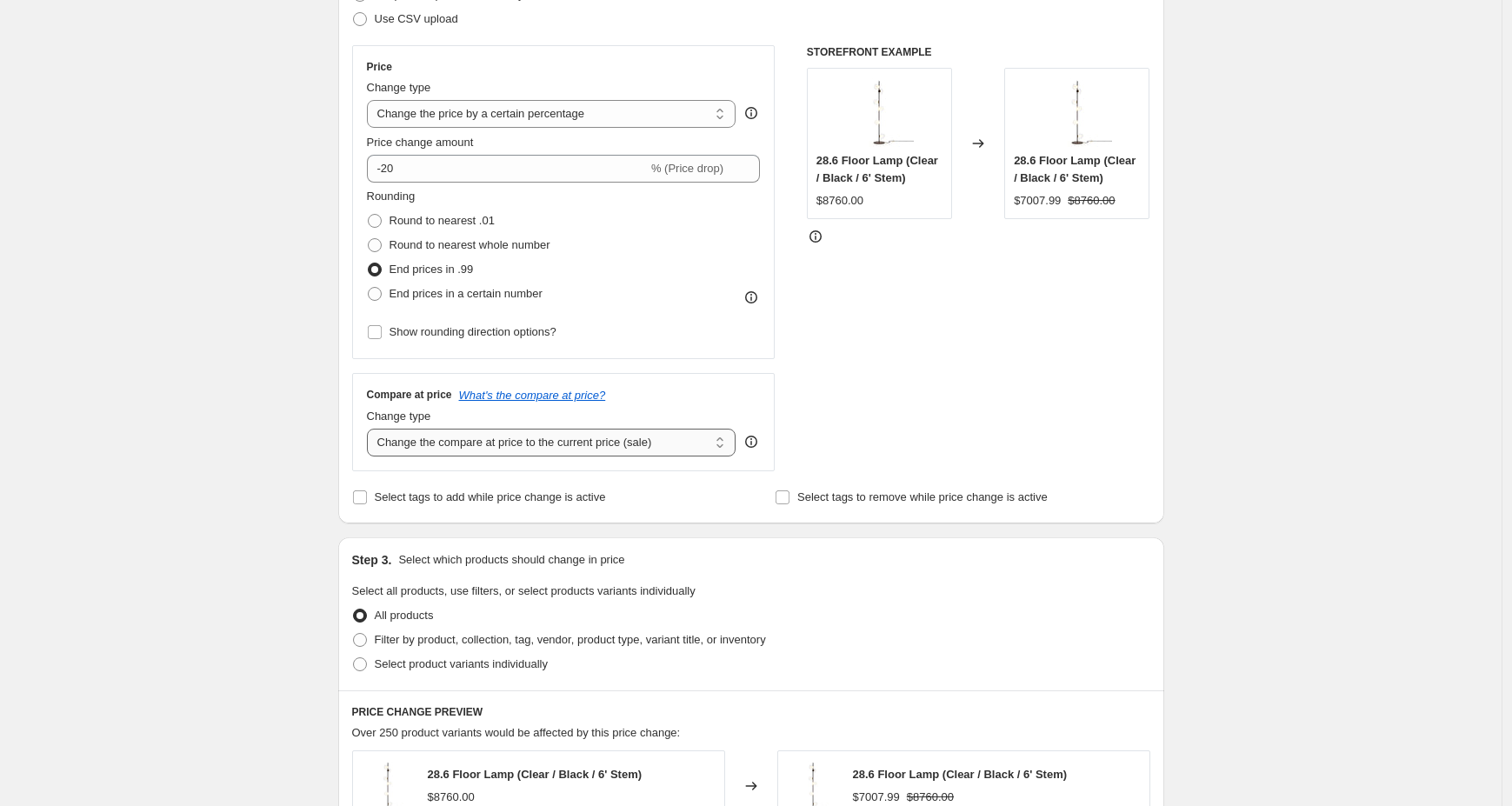
click at [431, 441] on select "Change the compare at price to the current price (sale) Change the compare at p…" at bounding box center [552, 442] width 370 height 28
click at [371, 429] on select "Change the compare at price to the current price (sale) Change the compare at p…" at bounding box center [552, 442] width 370 height 28
click at [532, 445] on select "Change the compare at price to the current price (sale) Change the compare at p…" at bounding box center [552, 442] width 370 height 28
click at [371, 429] on select "Change the compare at price to the current price (sale) Change the compare at p…" at bounding box center [552, 442] width 370 height 28
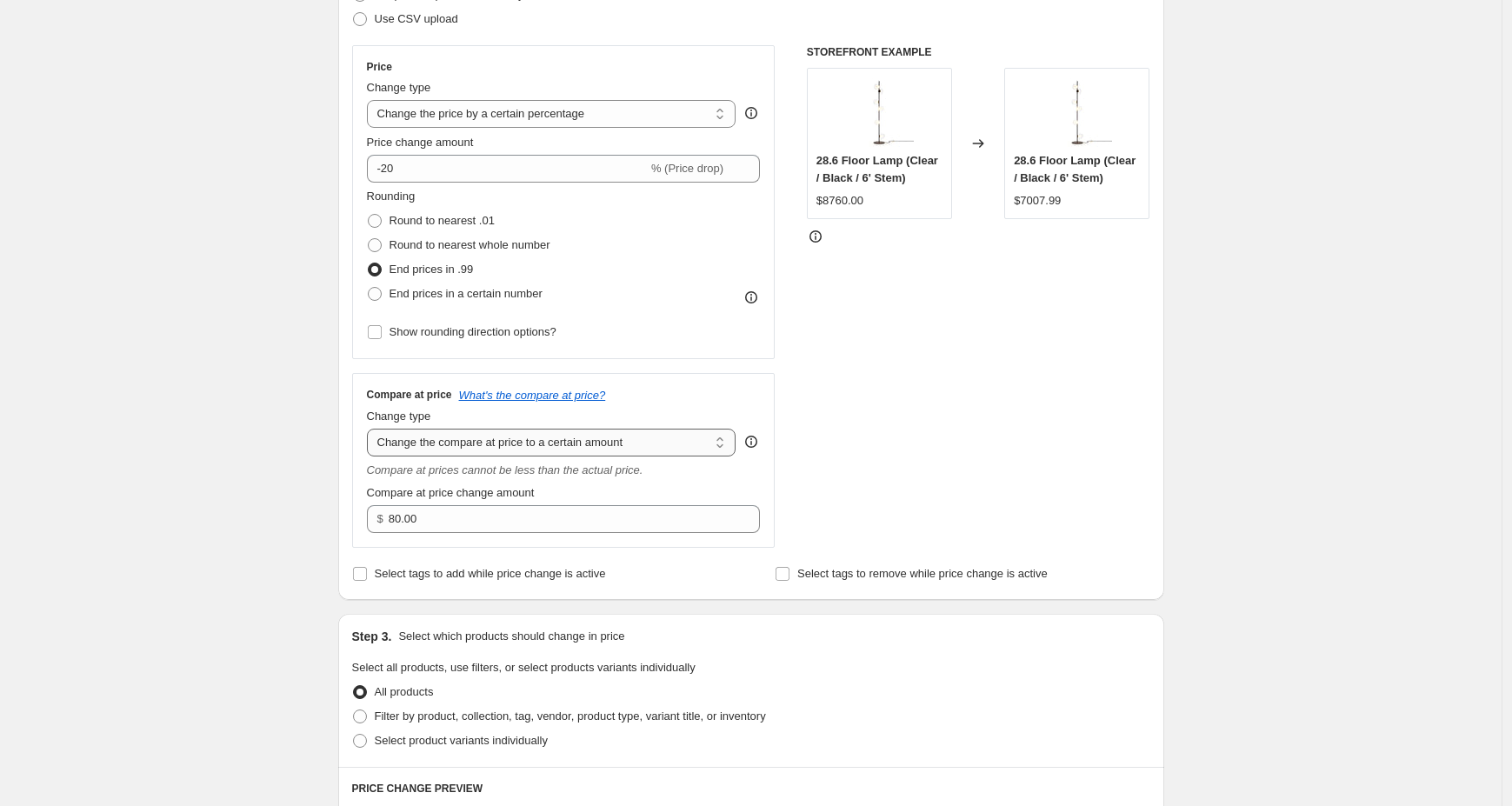
click at [537, 437] on select "Change the compare at price to the current price (sale) Change the compare at p…" at bounding box center [552, 442] width 370 height 28
select select "ep"
click at [371, 429] on select "Change the compare at price to the current price (sale) Change the compare at p…" at bounding box center [552, 442] width 370 height 28
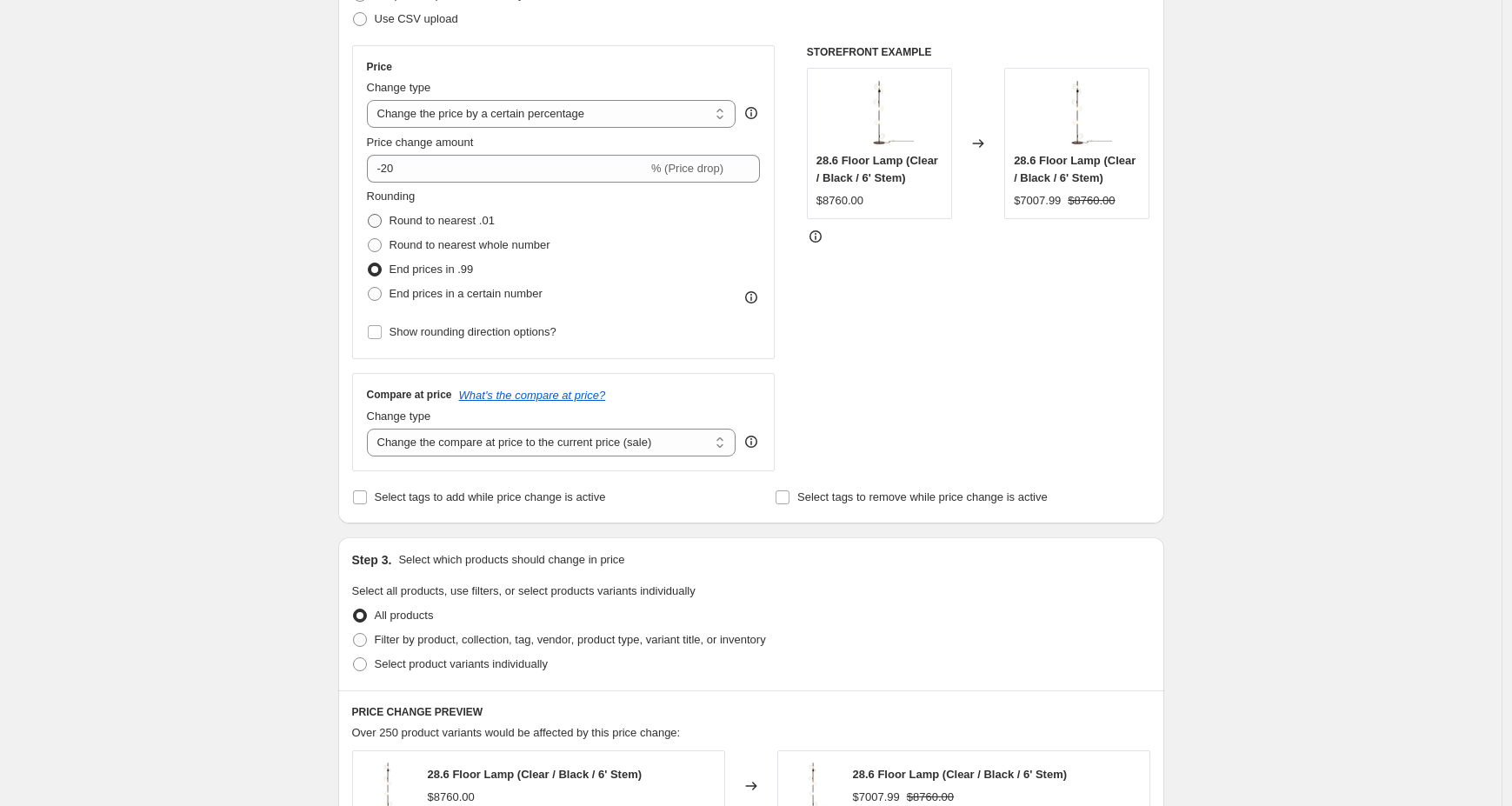
click at [395, 218] on span "Round to nearest .01" at bounding box center [442, 220] width 105 height 13
click at [369, 214] on input "Round to nearest .01" at bounding box center [368, 214] width 1 height 1
radio input "true"
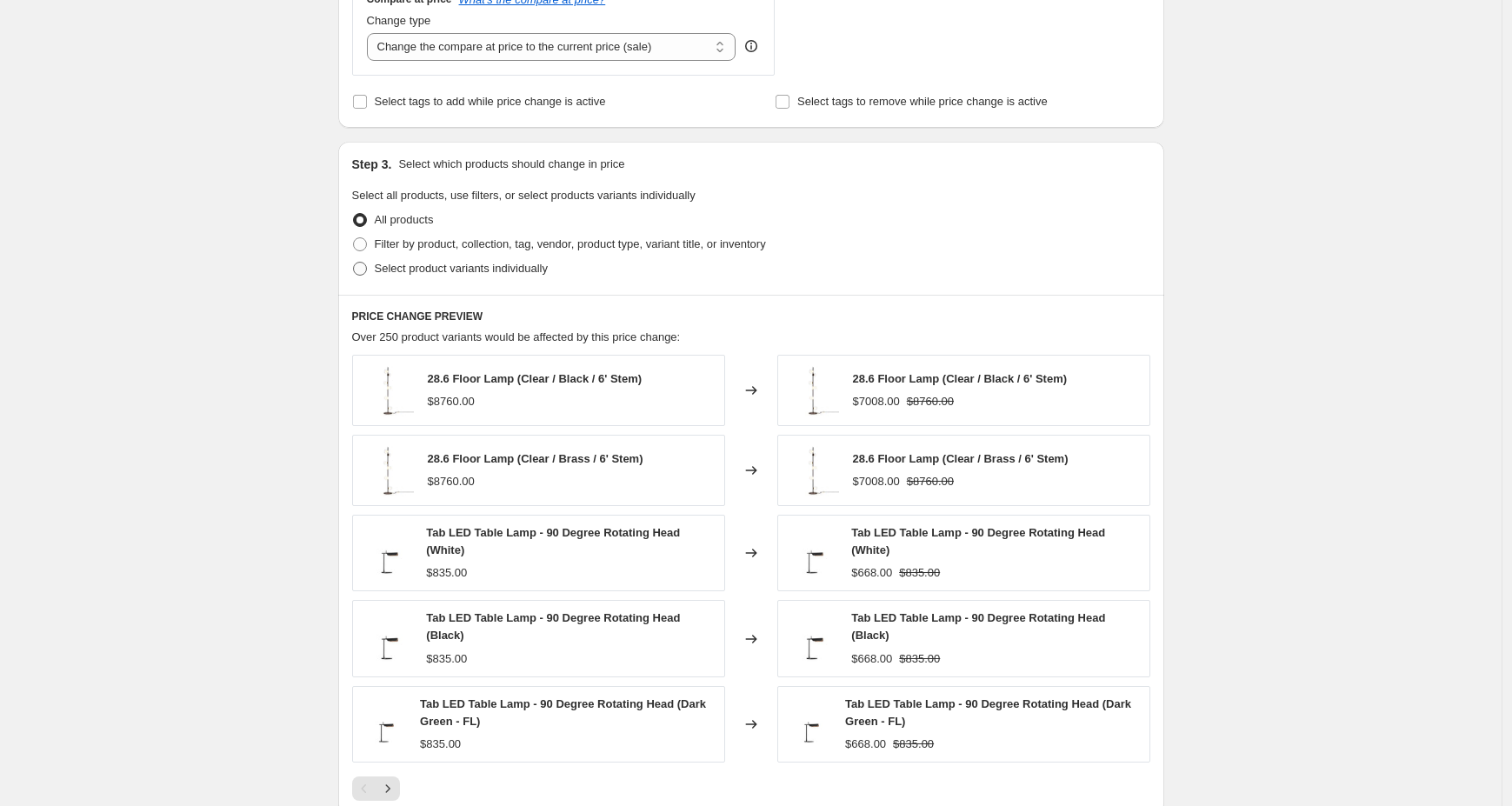
scroll to position [671, 0]
click at [423, 245] on span "Filter by product, collection, tag, vendor, product type, variant title, or inv…" at bounding box center [570, 243] width 391 height 13
click at [354, 238] on input "Filter by product, collection, tag, vendor, product type, variant title, or inv…" at bounding box center [353, 237] width 1 height 1
radio input "true"
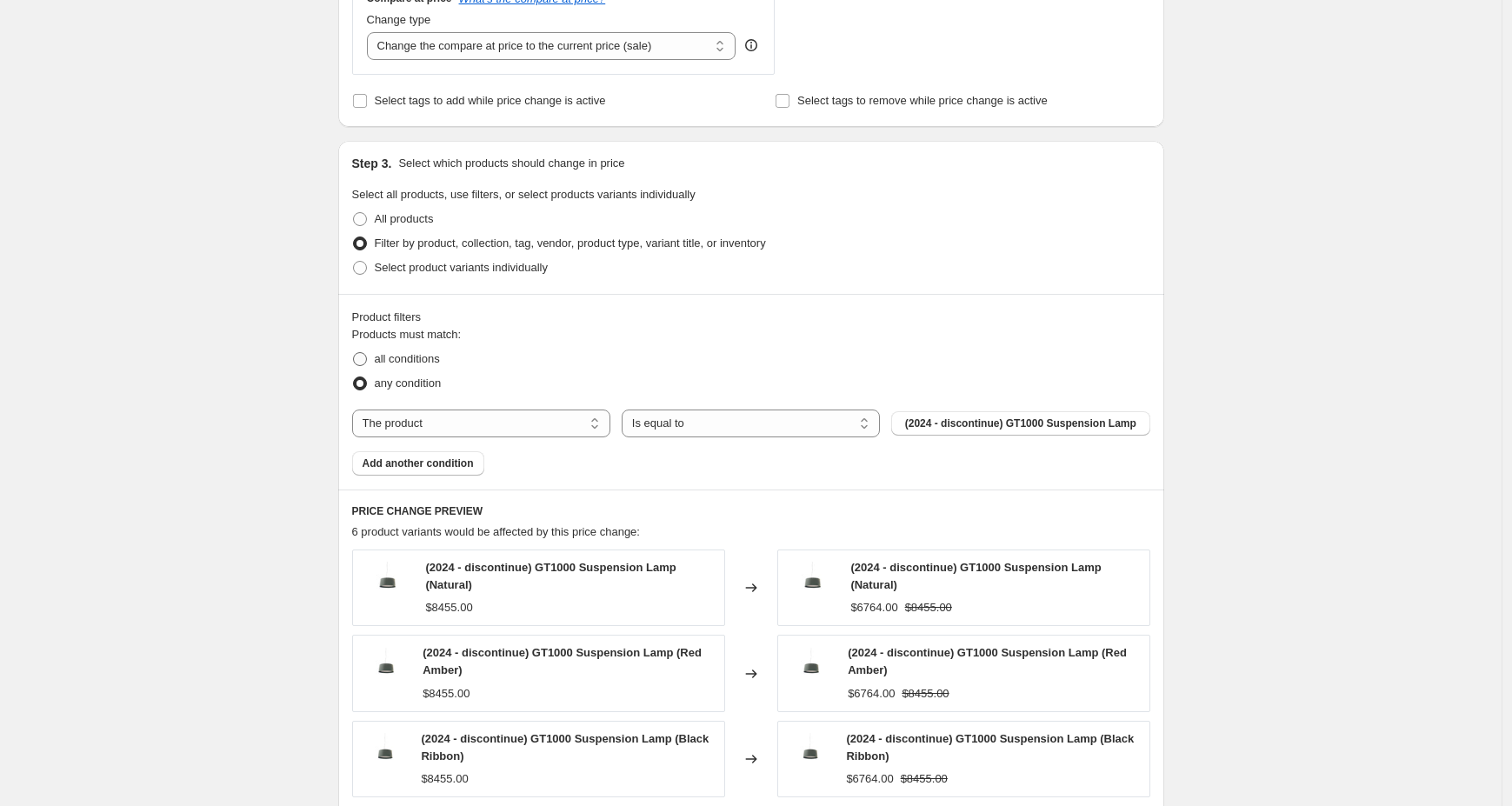
click at [416, 362] on span "all conditions" at bounding box center [407, 358] width 65 height 13
click at [354, 353] on input "all conditions" at bounding box center [353, 352] width 1 height 1
radio input "true"
click at [544, 429] on select "The product The product's collection The product's tag The product's vendor The…" at bounding box center [481, 423] width 258 height 28
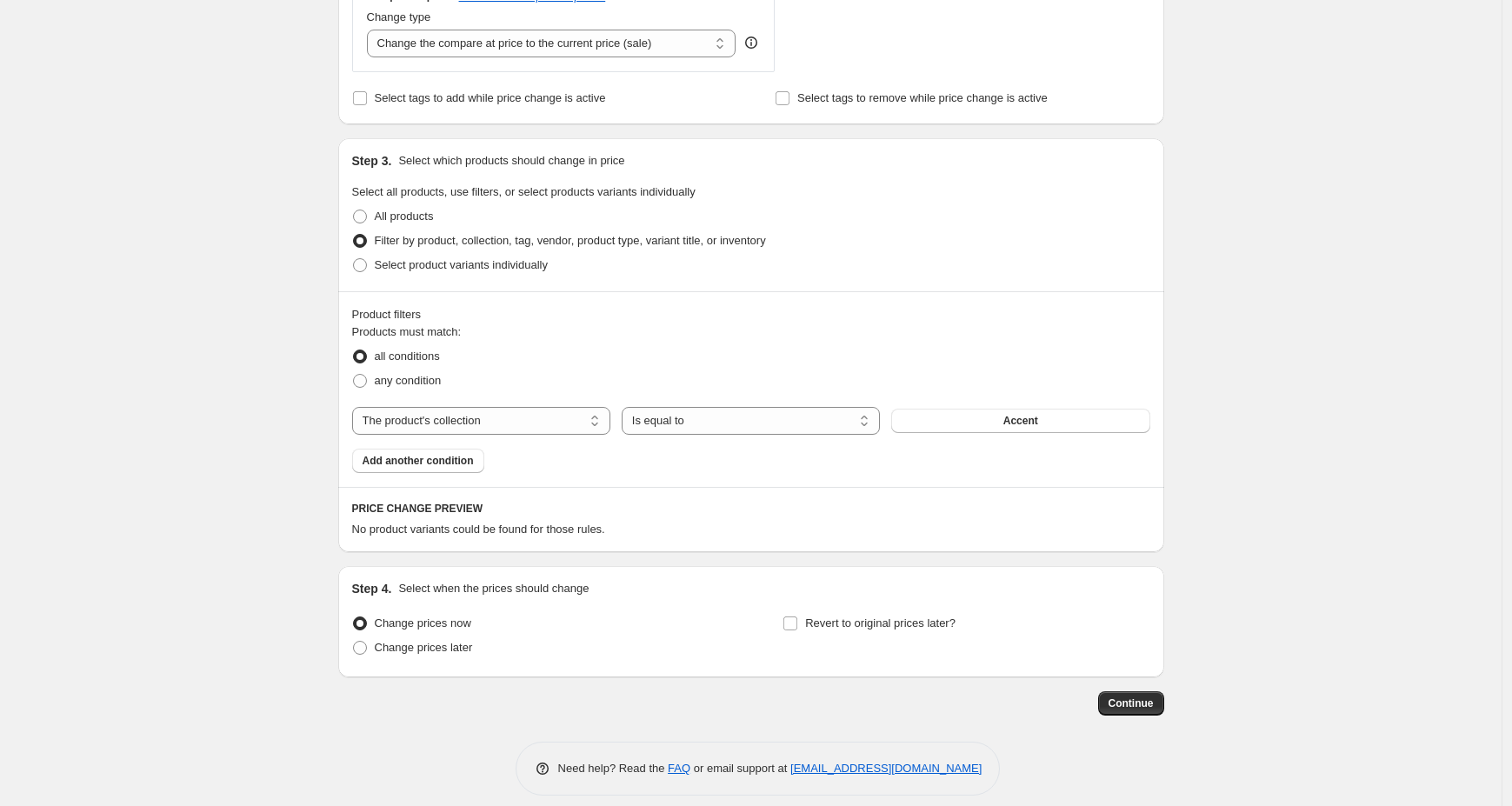
scroll to position [675, 0]
click at [404, 239] on span "Filter by product, collection, tag, vendor, product type, variant title, or inv…" at bounding box center [570, 239] width 391 height 13
click at [354, 234] on input "Filter by product, collection, tag, vendor, product type, variant title, or inv…" at bounding box center [353, 233] width 1 height 1
click at [463, 422] on select "The product The product's collection The product's tag The product's vendor The…" at bounding box center [481, 419] width 258 height 28
select select "tag"
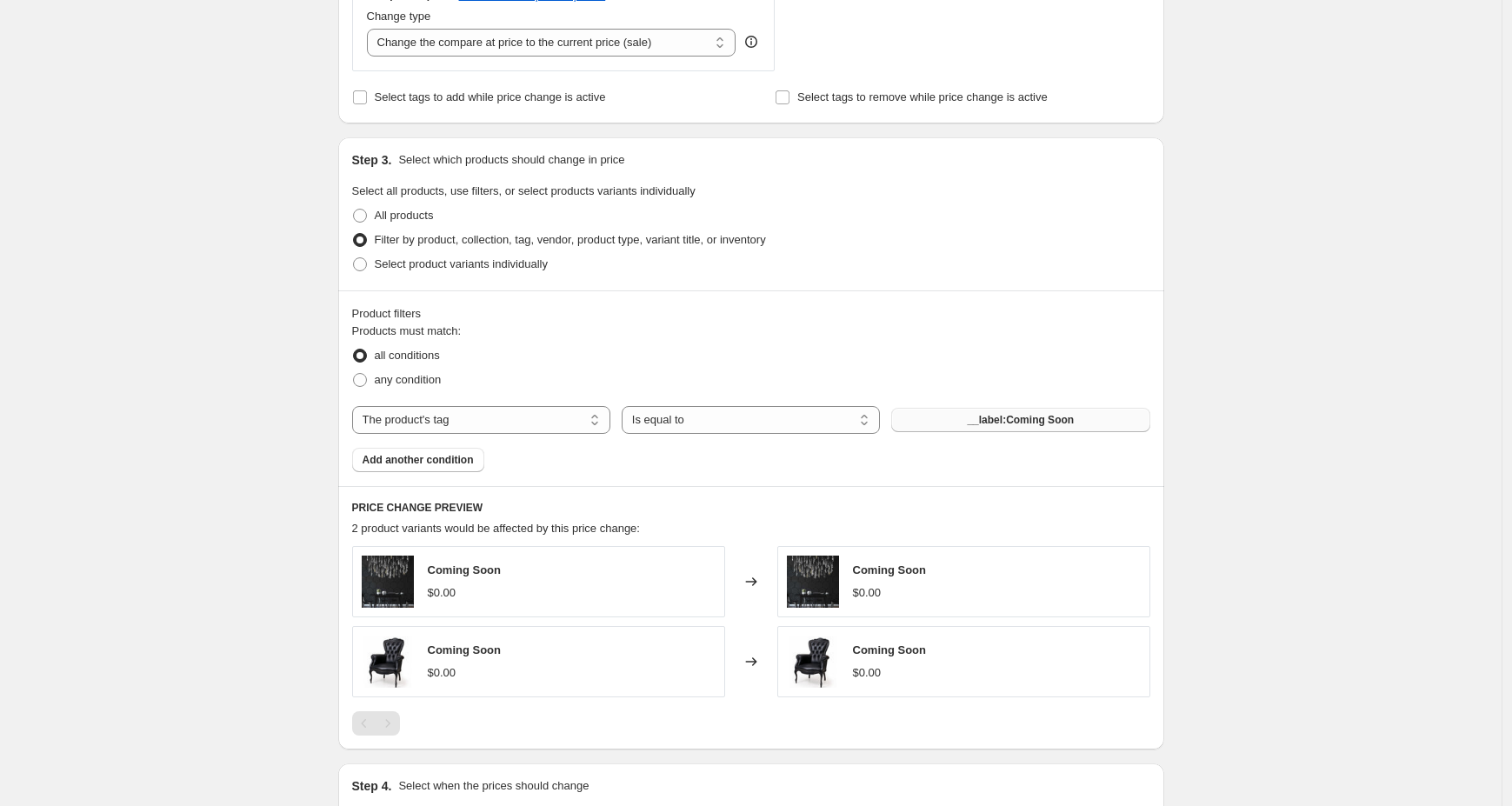
click at [930, 421] on button "__label:Coming Soon" at bounding box center [1020, 419] width 258 height 24
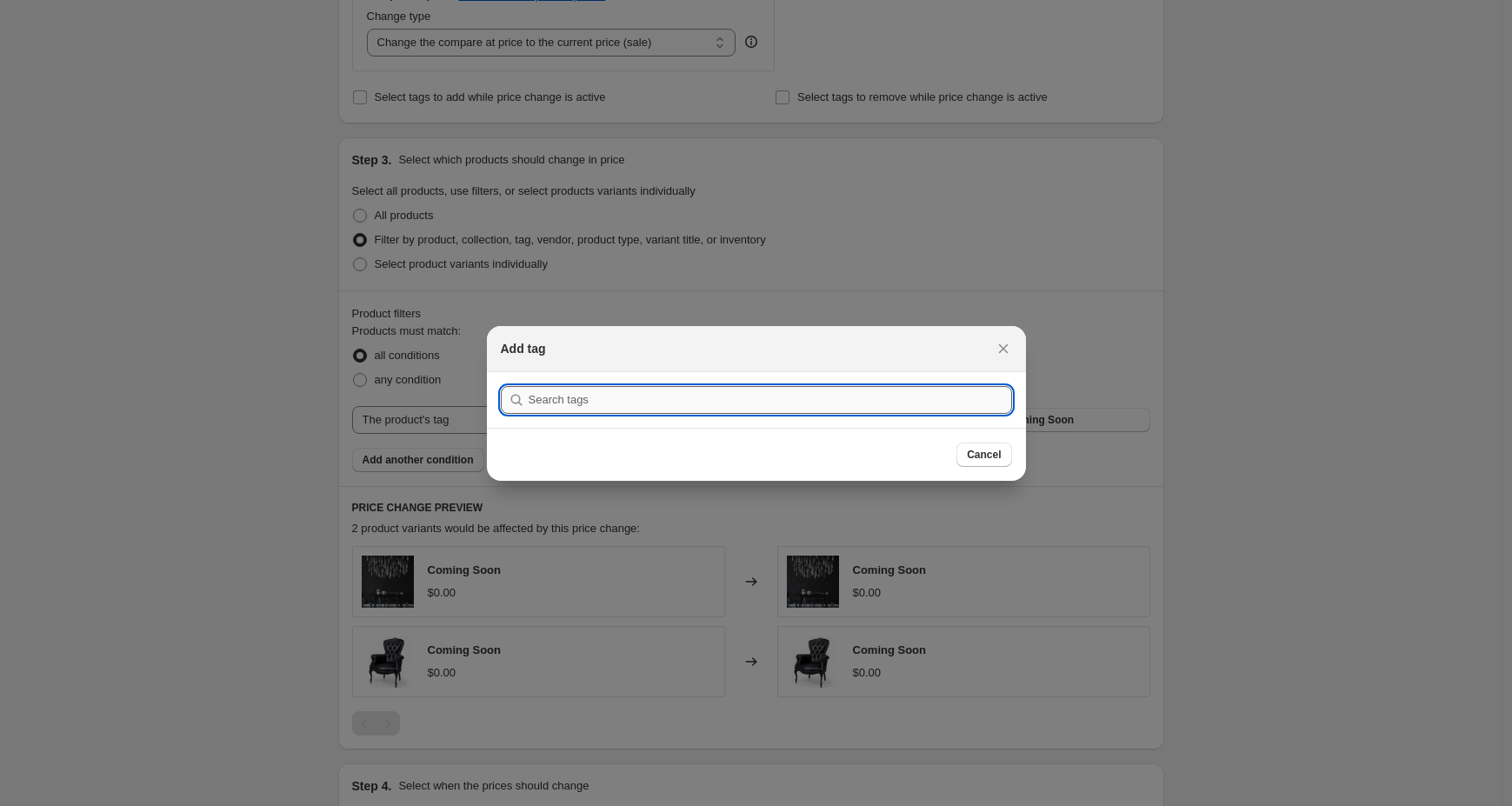
click at [591, 399] on input ":r31:" at bounding box center [770, 399] width 483 height 28
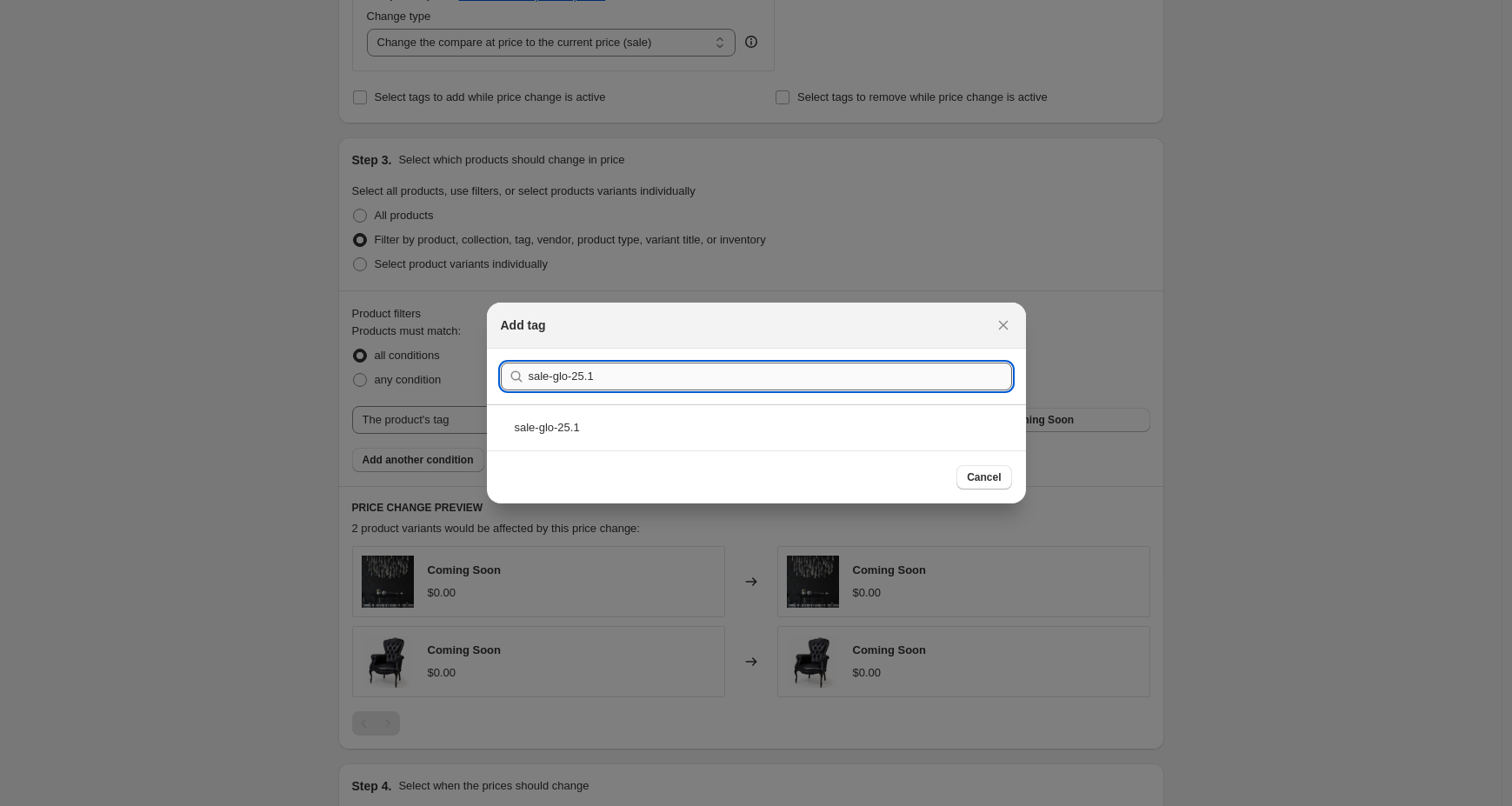
drag, startPoint x: 580, startPoint y: 379, endPoint x: 616, endPoint y: 380, distance: 36.0
click at [616, 380] on input "sale-glo-25.1" at bounding box center [770, 376] width 483 height 28
type input "sale-glo-20"
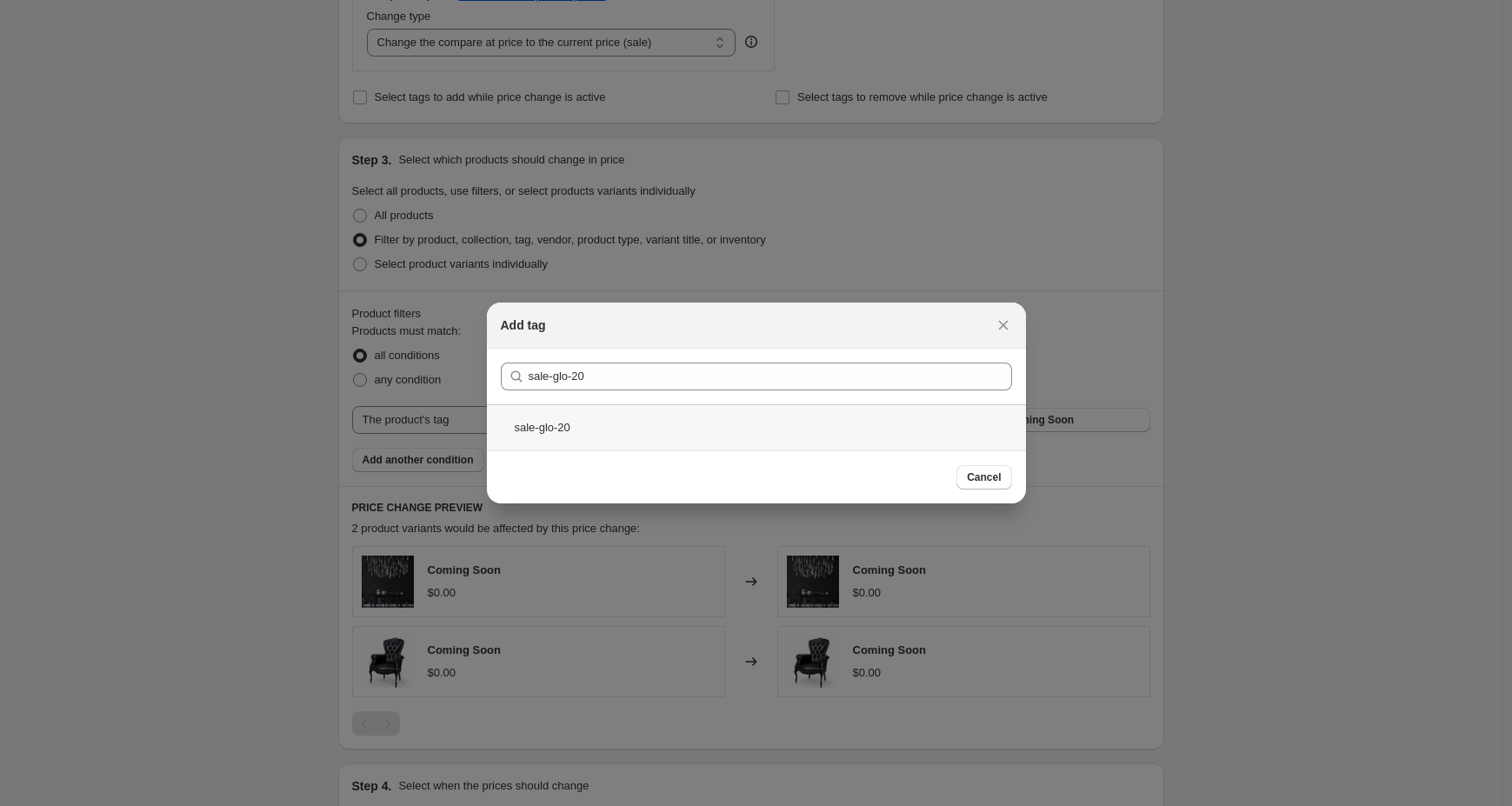
click at [577, 427] on div "sale-glo-20" at bounding box center [756, 427] width 539 height 46
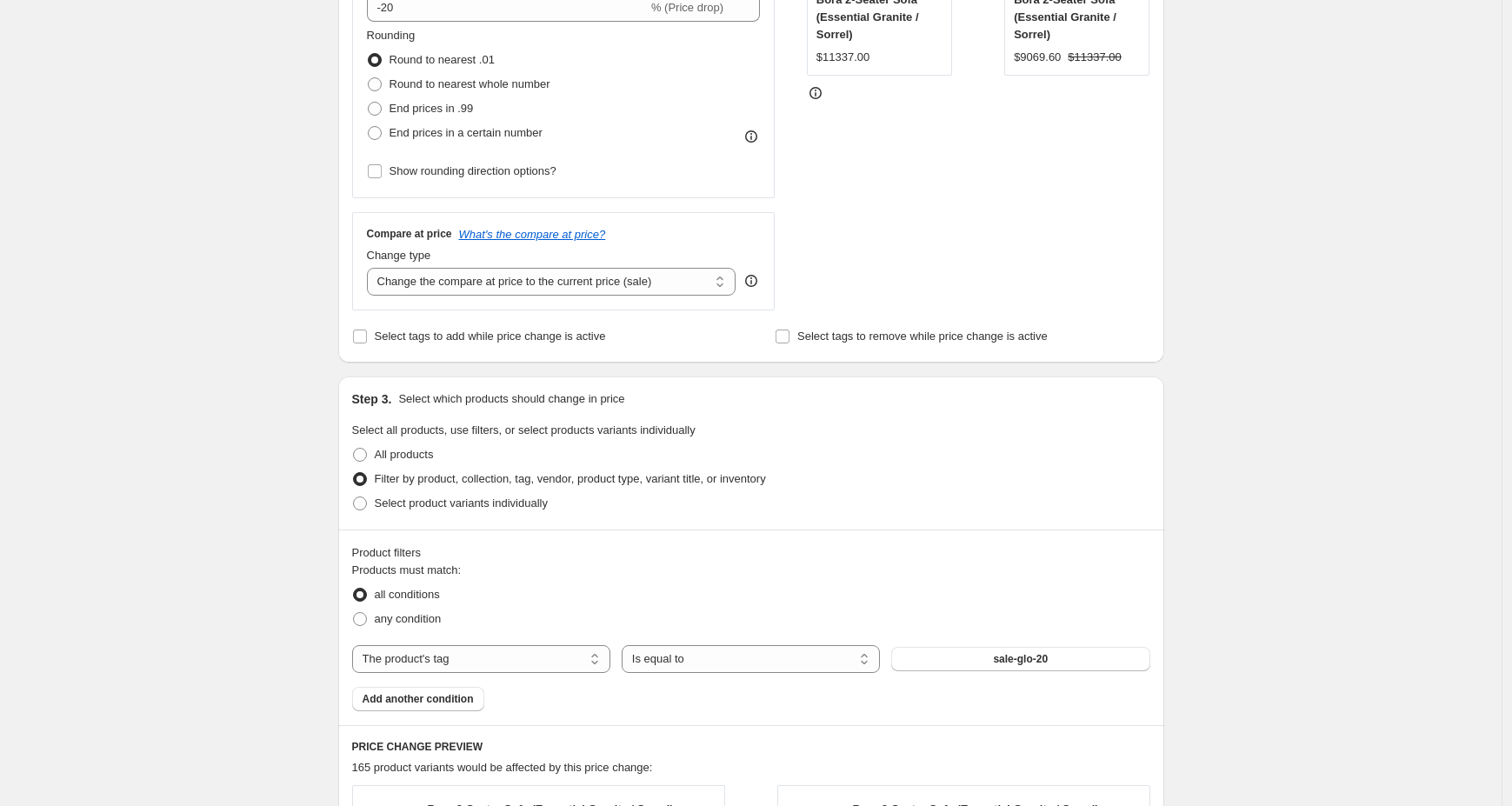
scroll to position [286, 0]
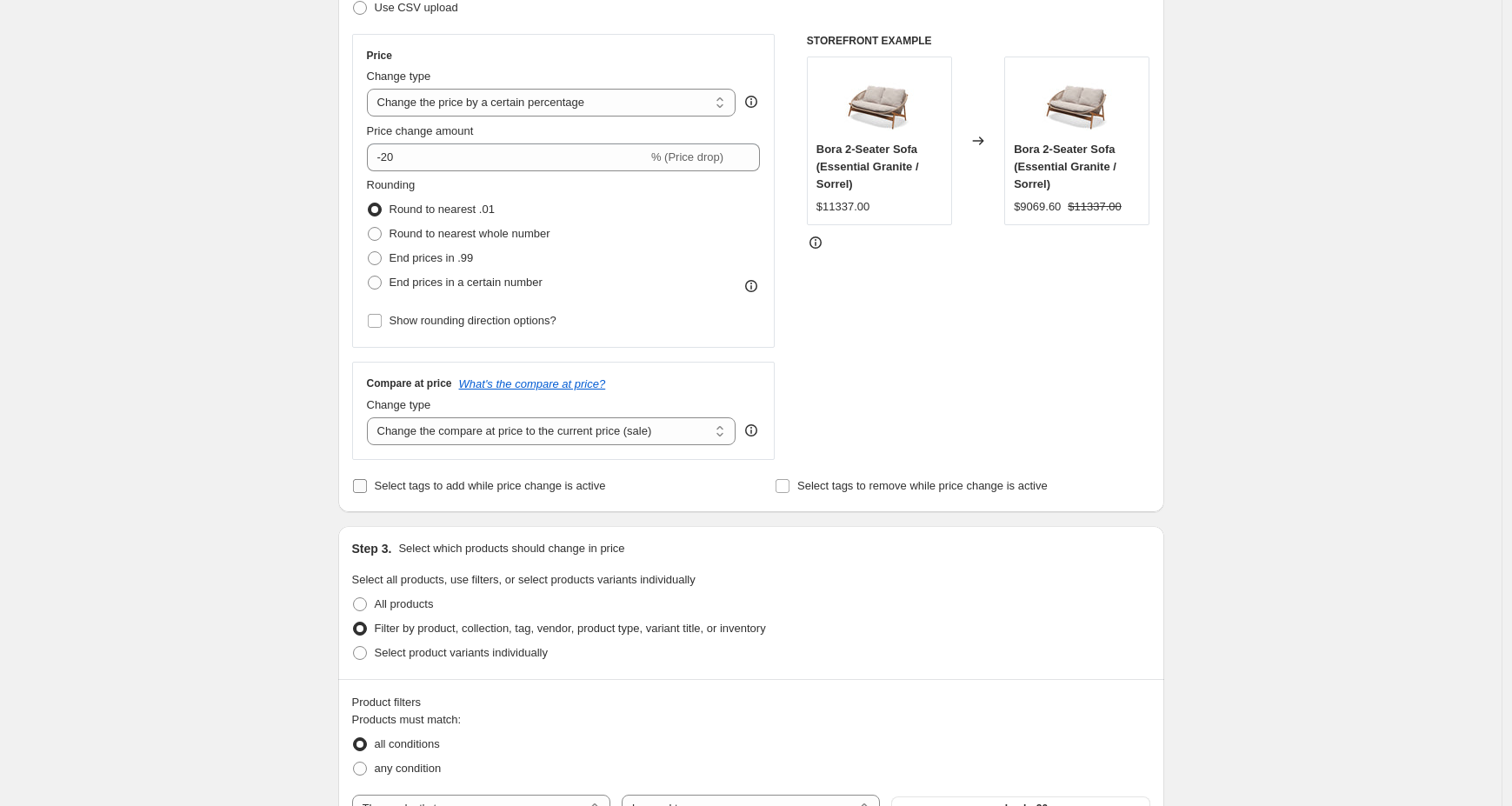
click at [570, 482] on span "Select tags to add while price change is active" at bounding box center [490, 485] width 231 height 13
click at [367, 482] on input "Select tags to add while price change is active" at bounding box center [360, 486] width 14 height 14
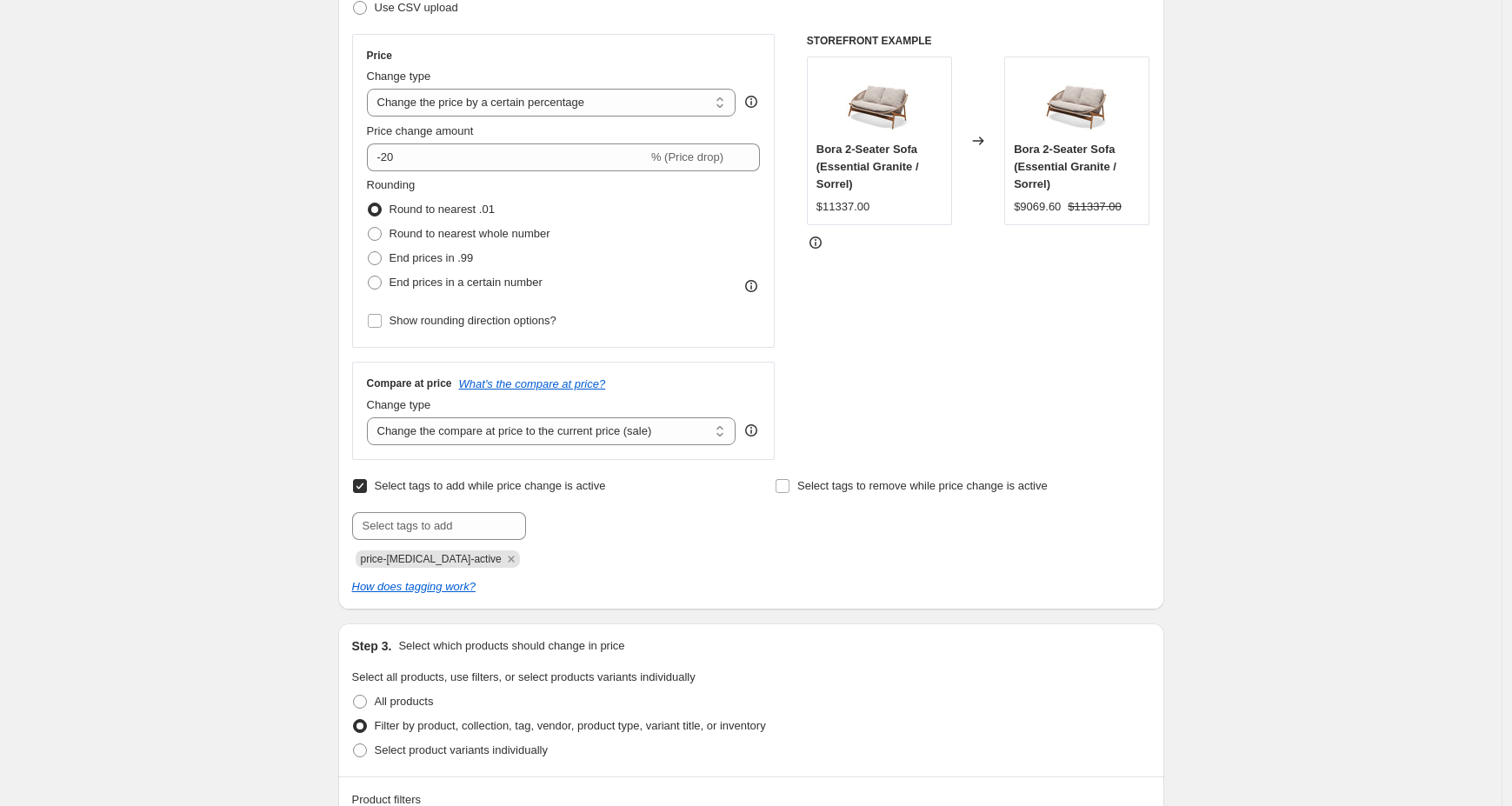
click at [570, 482] on span "Select tags to add while price change is active" at bounding box center [490, 485] width 231 height 13
click at [367, 482] on input "Select tags to add while price change is active" at bounding box center [360, 486] width 14 height 14
checkbox input "false"
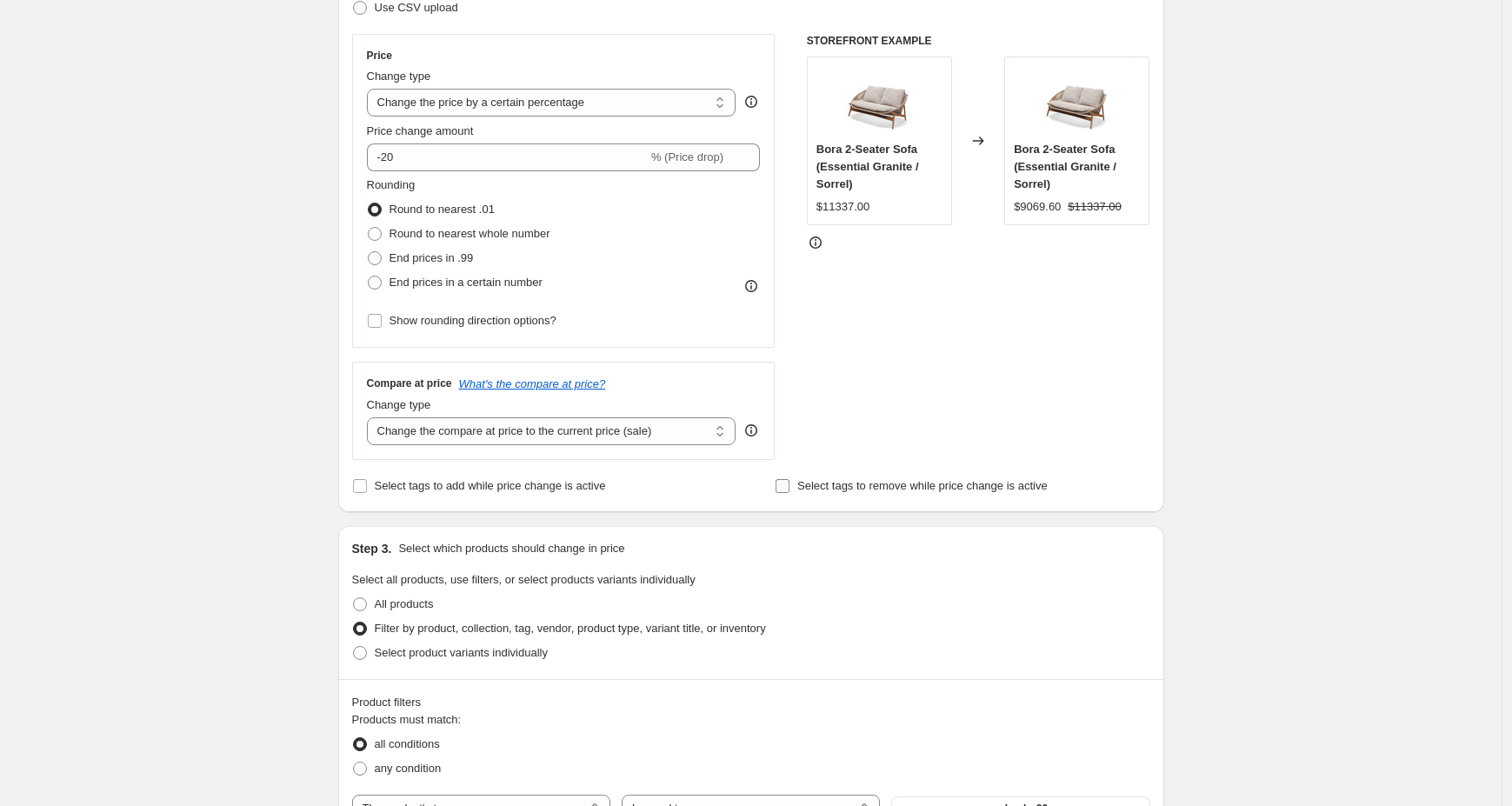
click at [825, 486] on span "Select tags to remove while price change is active" at bounding box center [922, 485] width 250 height 13
click at [790, 486] on input "Select tags to remove while price change is active" at bounding box center [783, 486] width 14 height 14
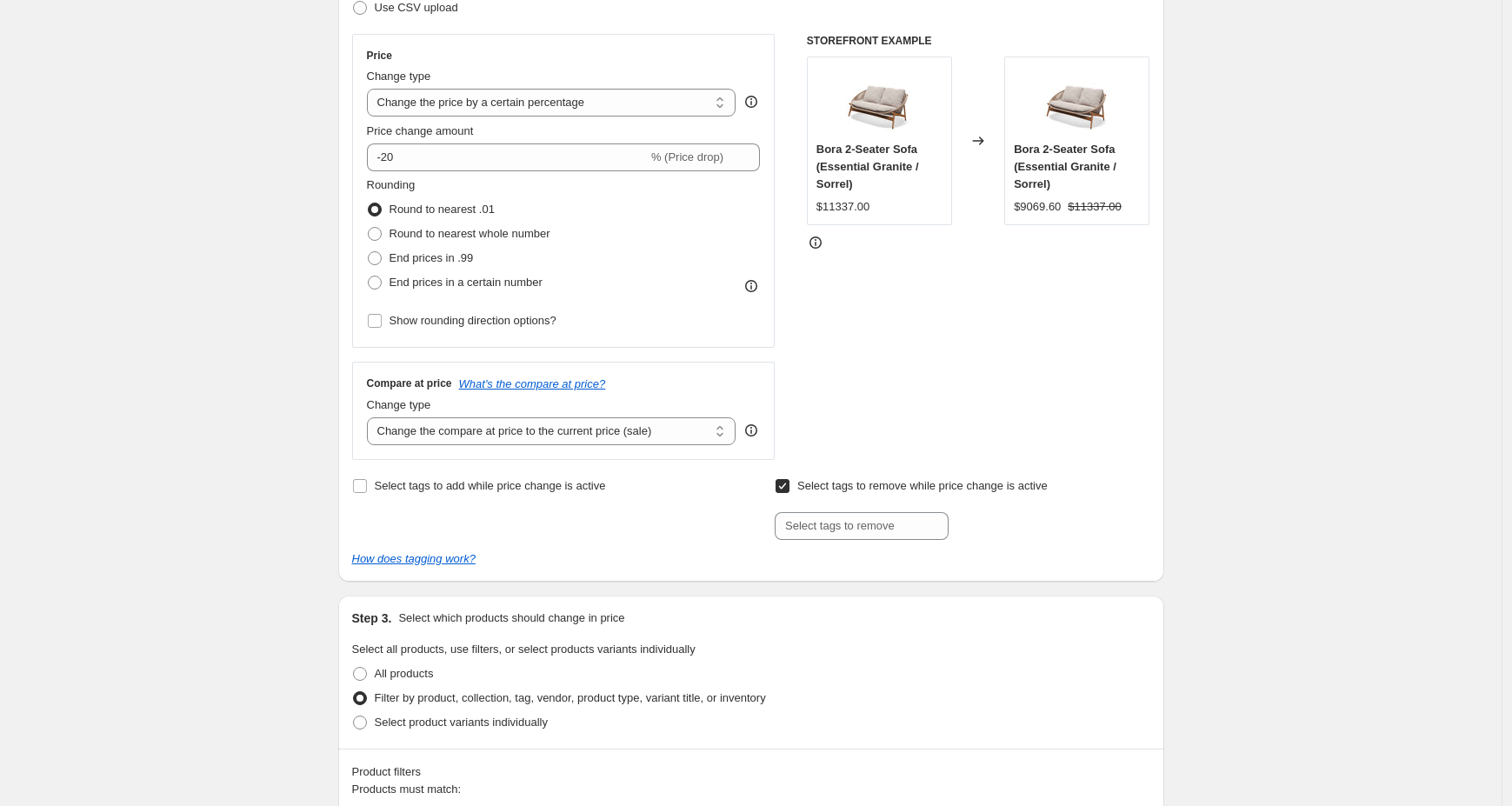
click at [827, 488] on span "Select tags to remove while price change is active" at bounding box center [922, 485] width 250 height 13
click at [790, 488] on input "Select tags to remove while price change is active" at bounding box center [783, 486] width 14 height 14
checkbox input "false"
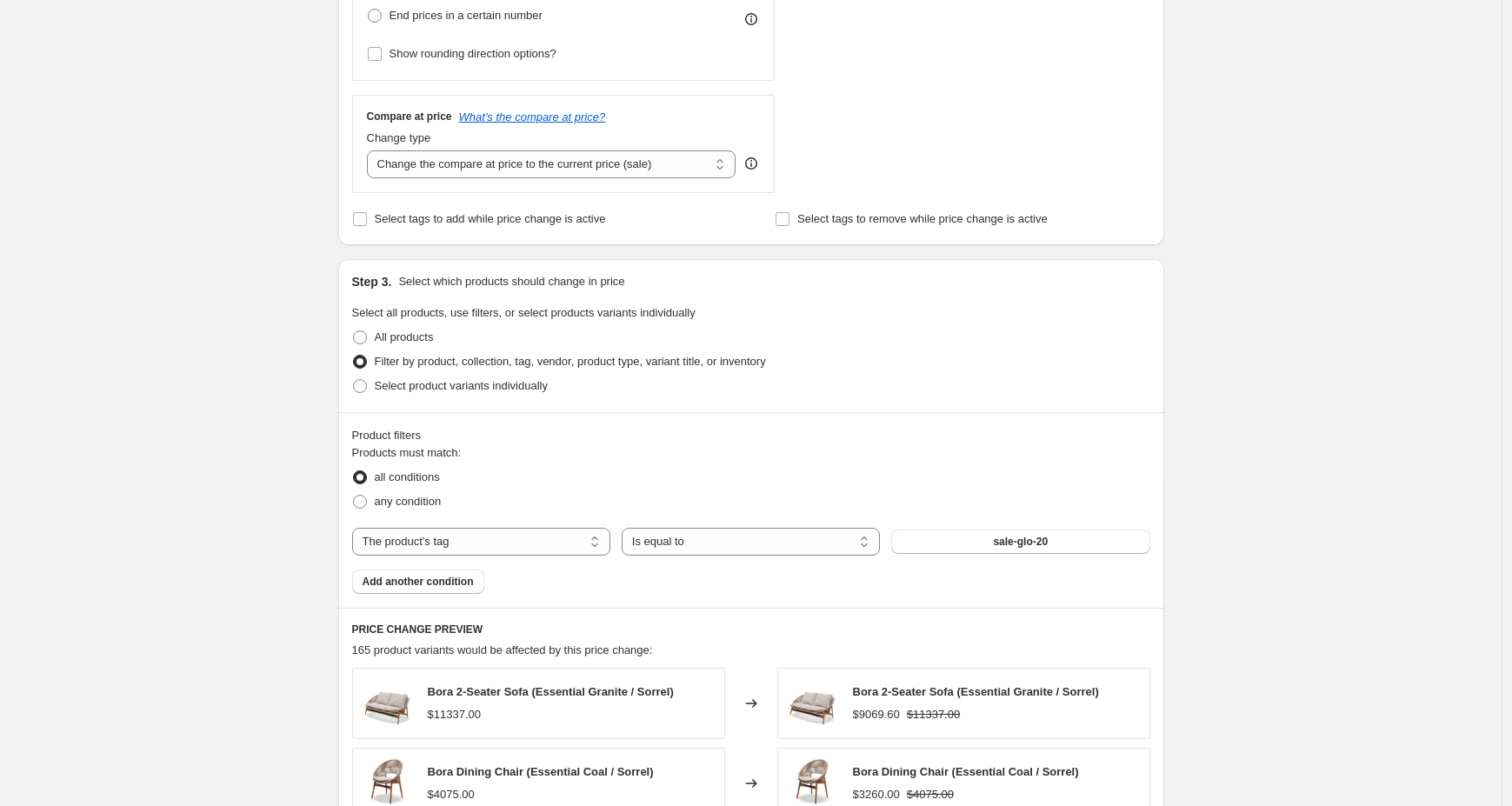
scroll to position [1042, 0]
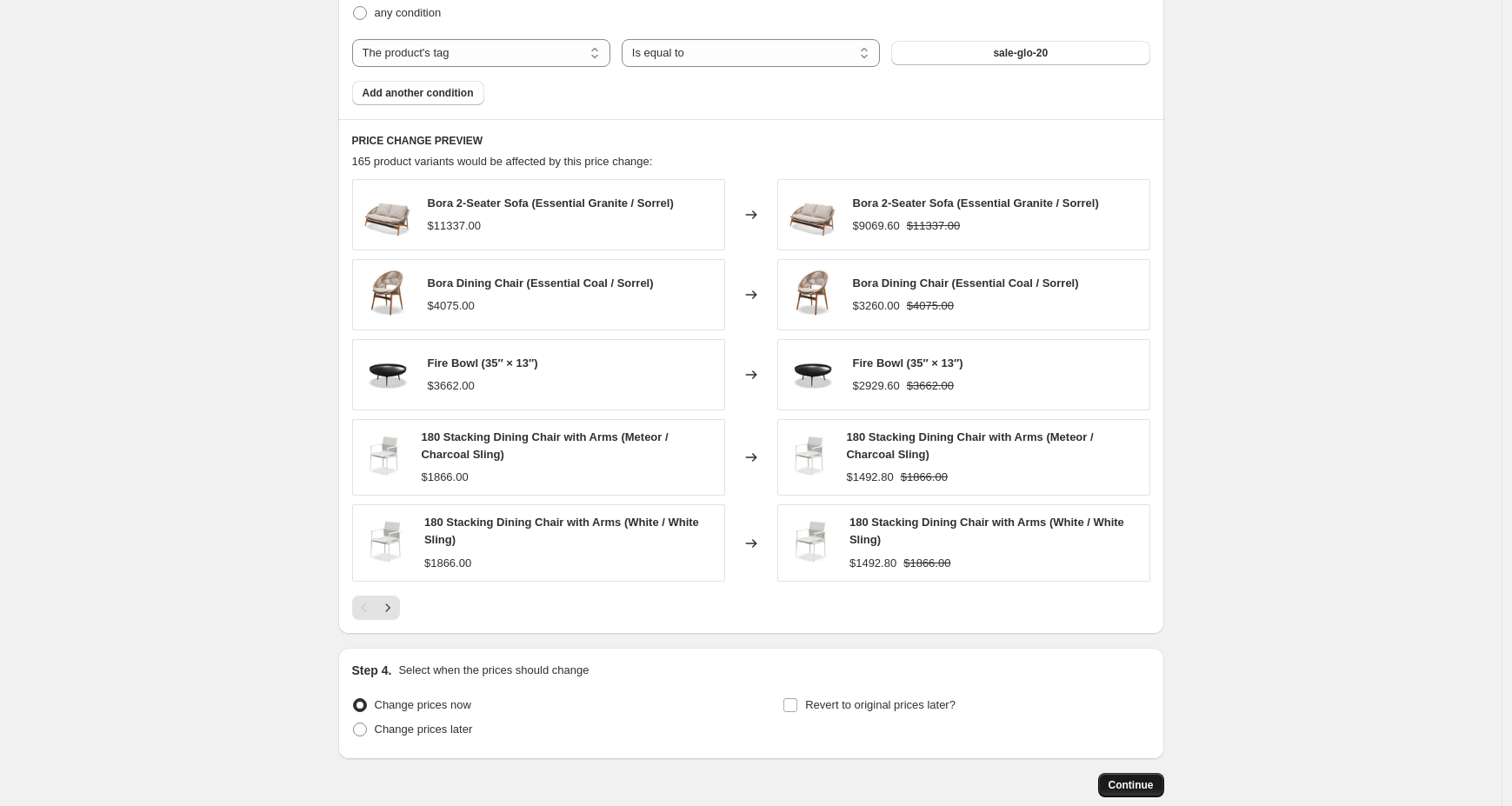
click at [1131, 789] on span "Continue" at bounding box center [1131, 785] width 46 height 14
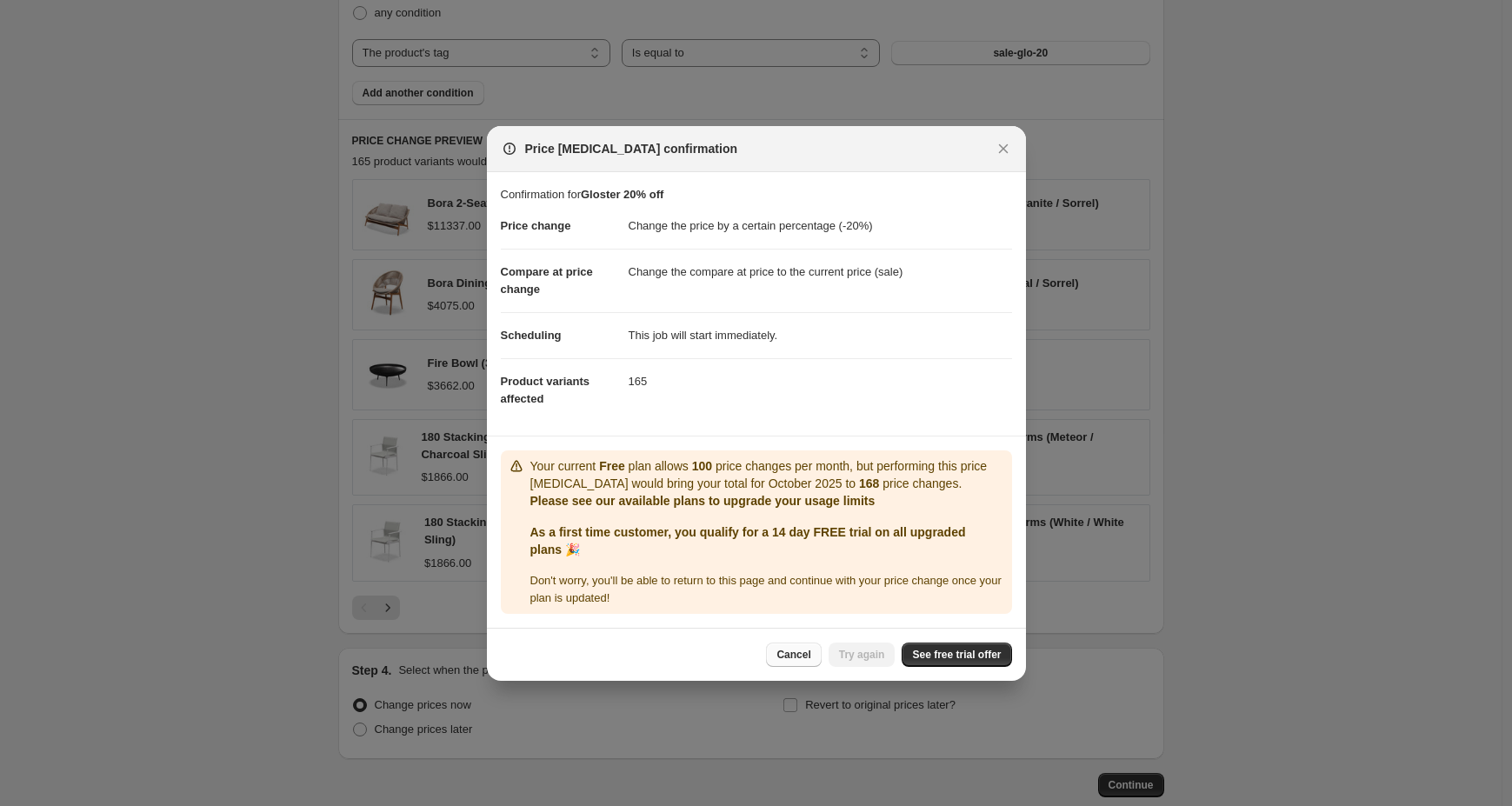
click at [777, 651] on span "Cancel" at bounding box center [794, 655] width 34 height 14
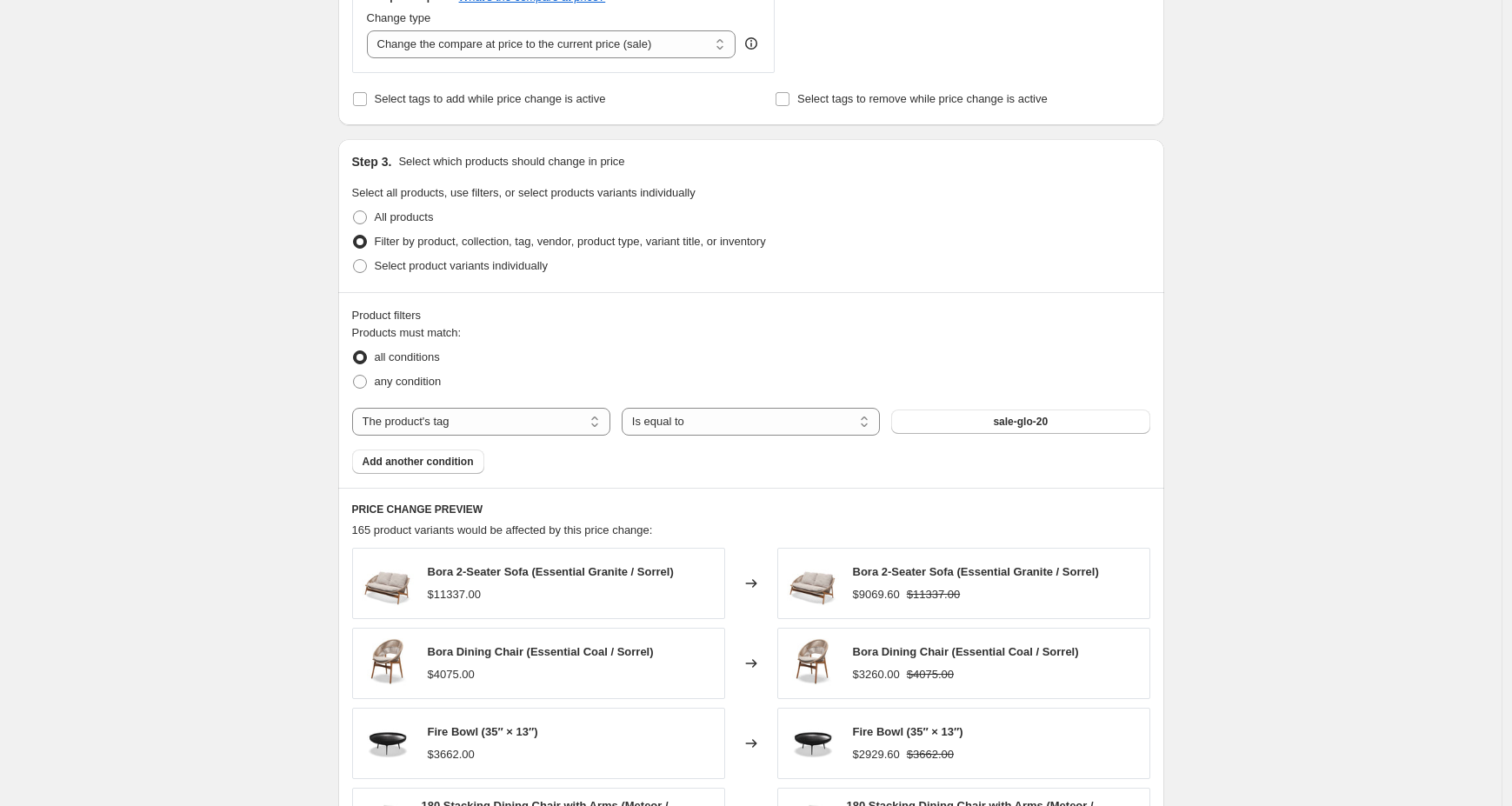
scroll to position [795, 0]
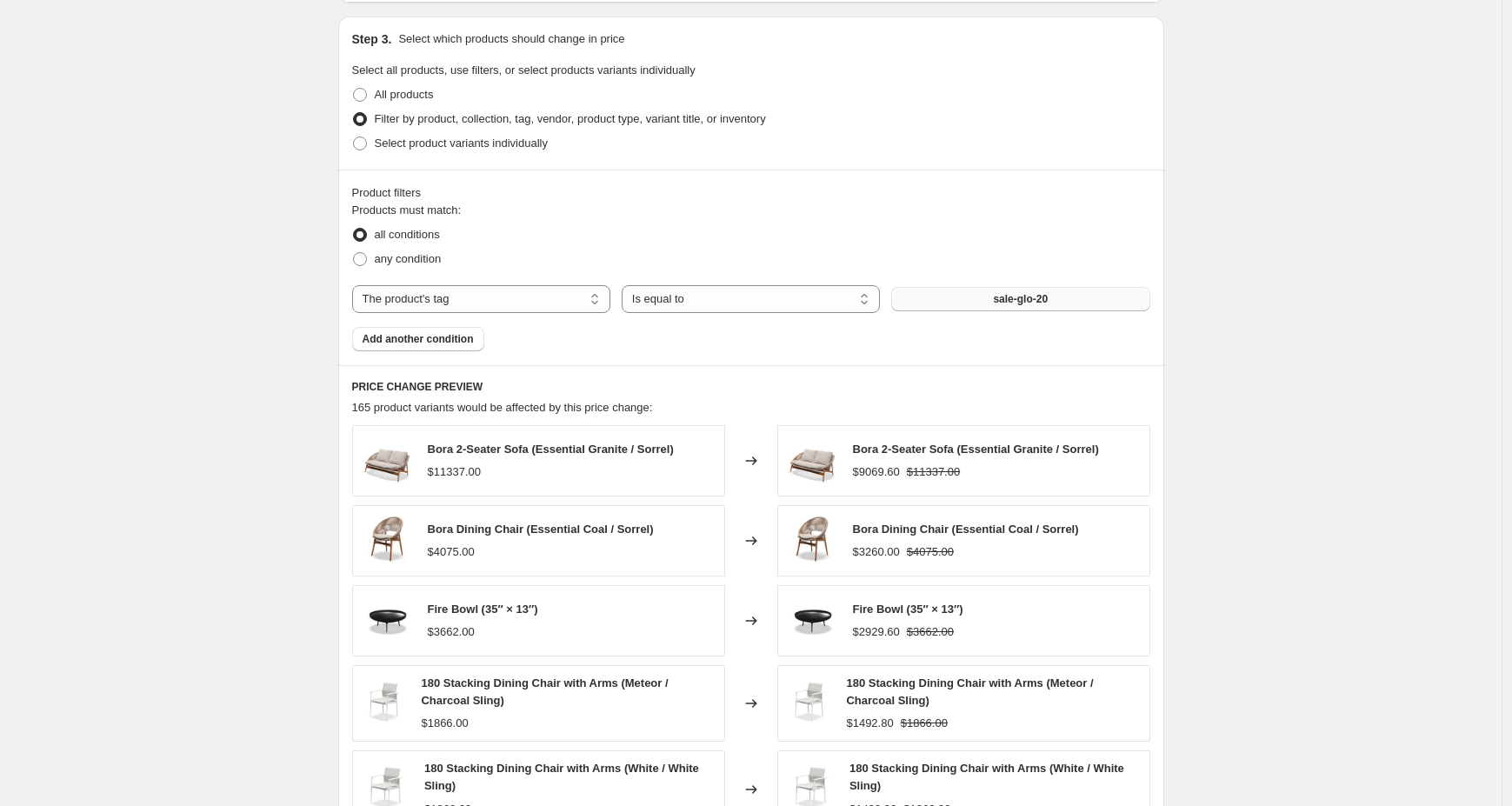
click at [1088, 301] on button "sale-glo-20" at bounding box center [1020, 298] width 258 height 24
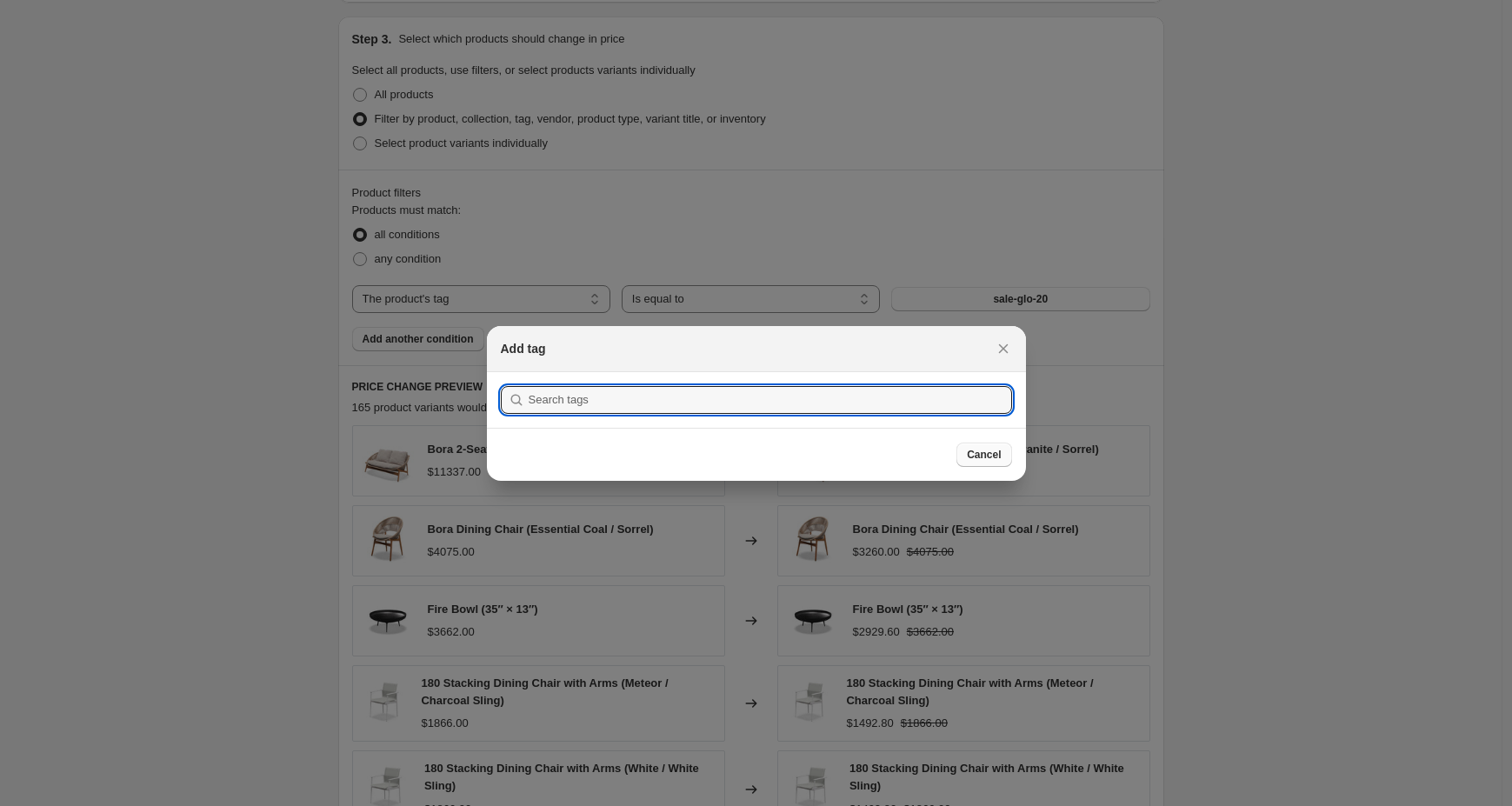
click at [994, 457] on span "Cancel" at bounding box center [984, 455] width 34 height 14
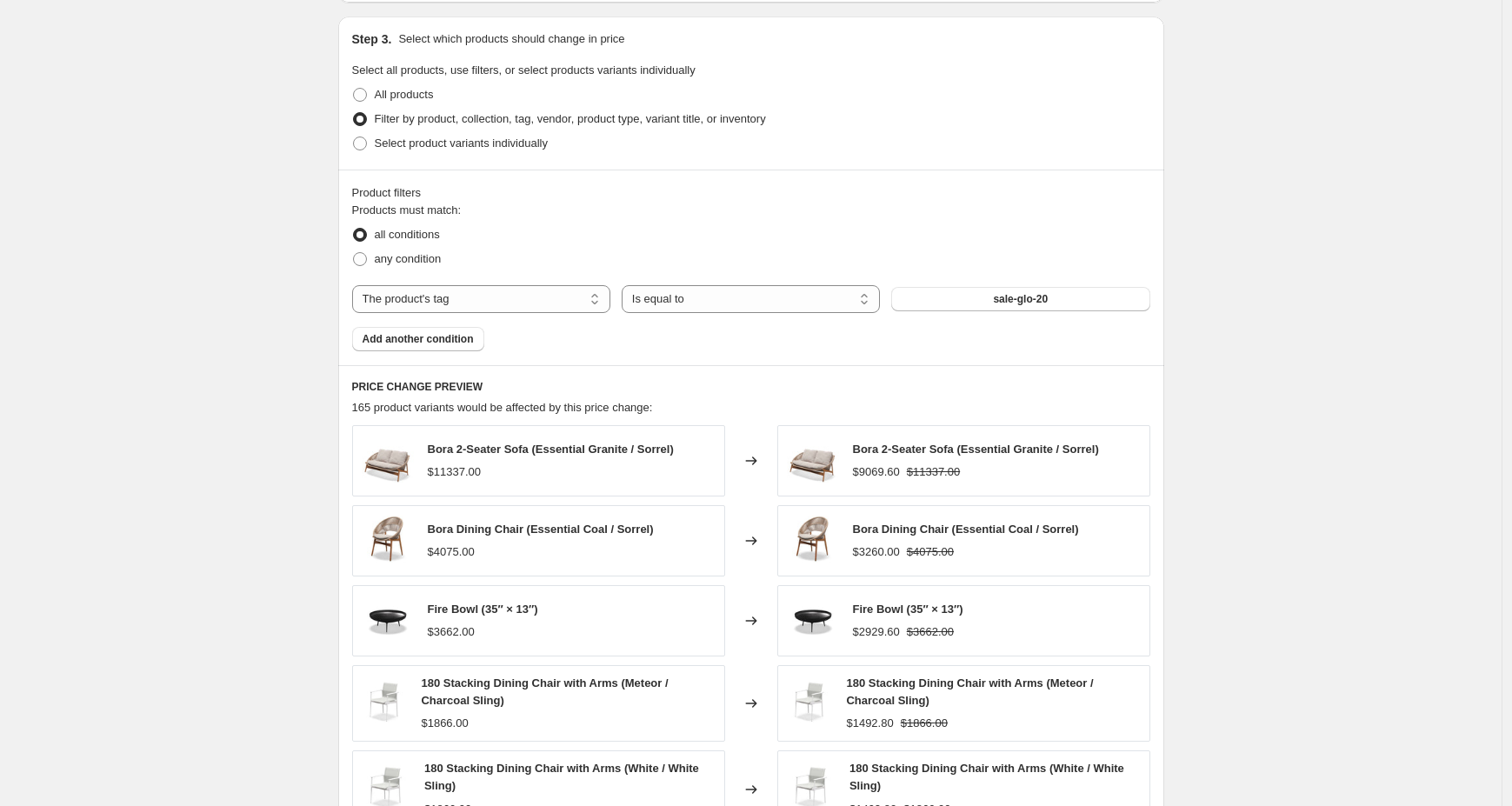
click at [478, 319] on div "Products must match: all conditions any condition The product The product's col…" at bounding box center [751, 276] width 798 height 149
click at [478, 292] on select "The product The product's collection The product's tag The product's vendor The…" at bounding box center [481, 298] width 258 height 28
select select "product"
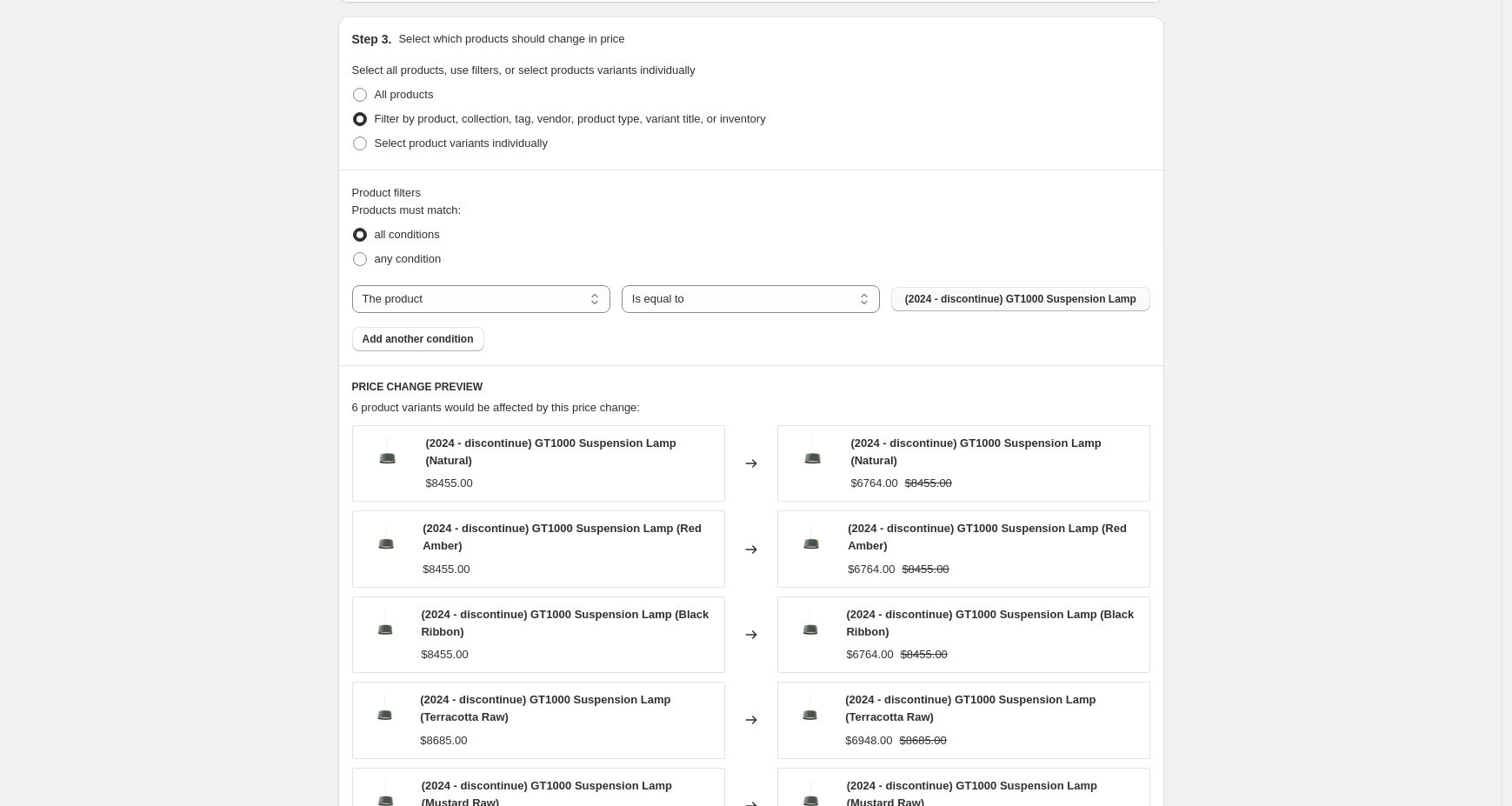
click at [1021, 306] on span "(2024 - discontinue) GT1000 Suspension Lamp" at bounding box center [1021, 299] width 231 height 14
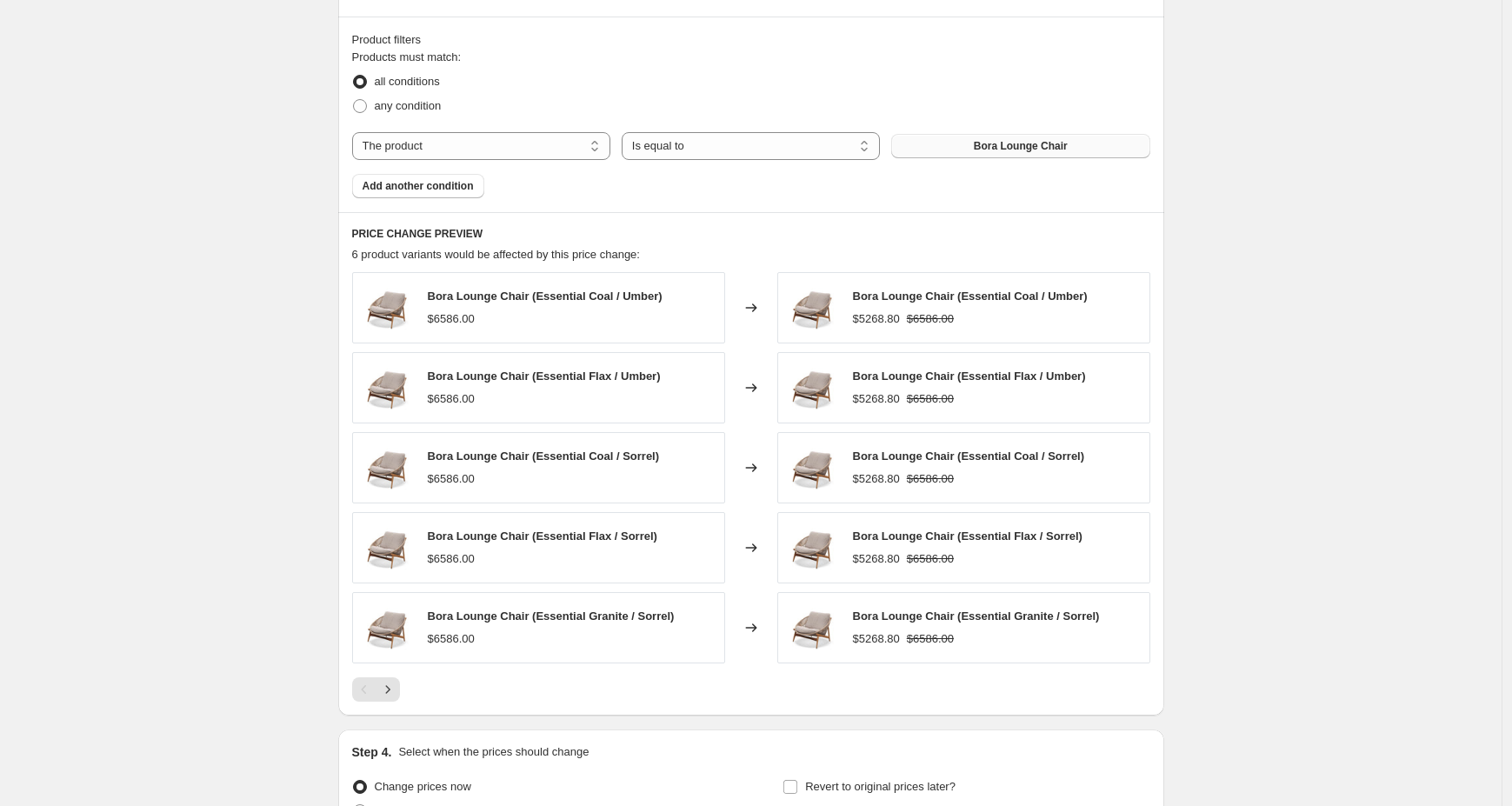
scroll to position [1128, 0]
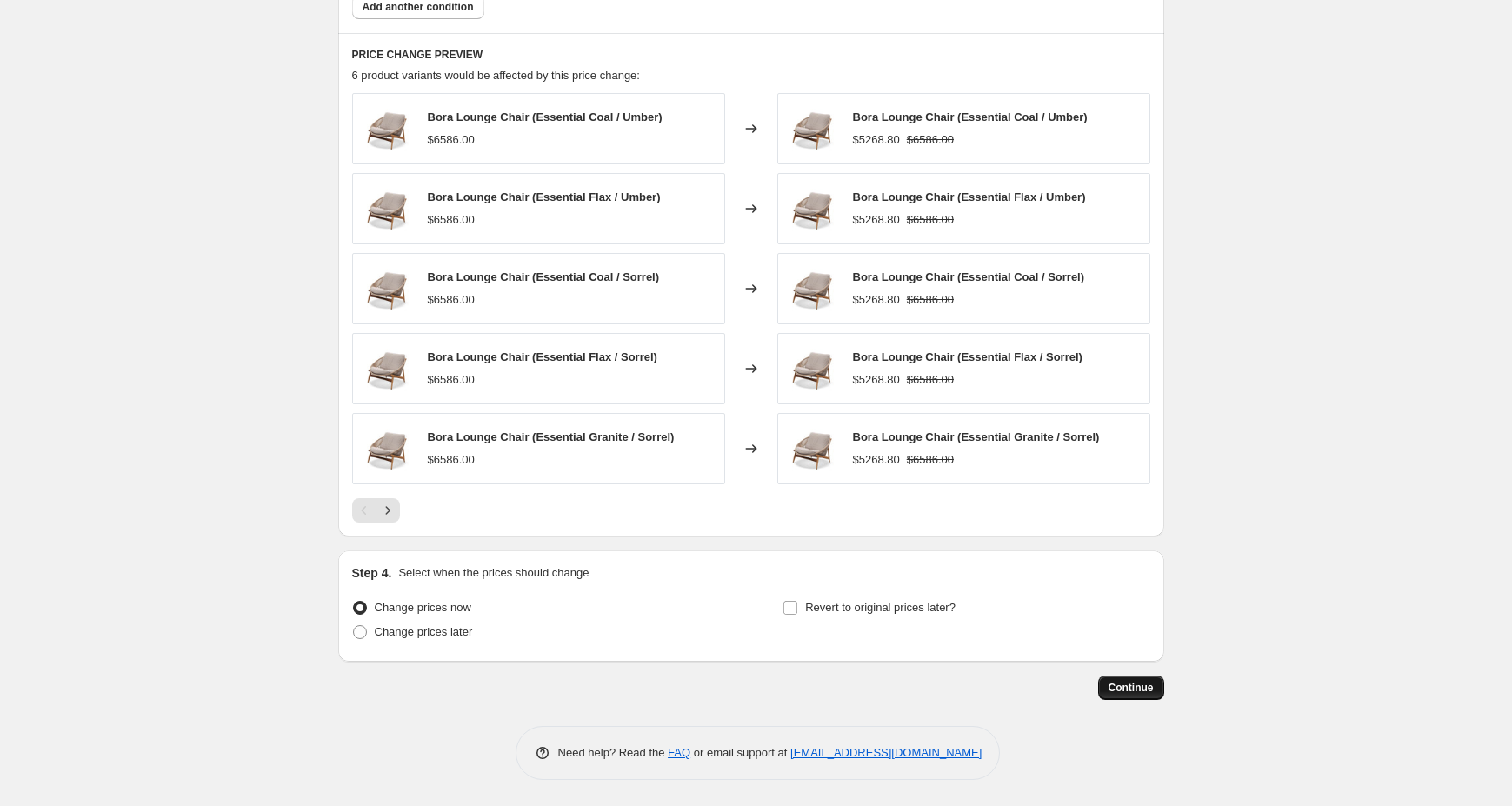
click at [1162, 693] on button "Continue" at bounding box center [1131, 687] width 66 height 24
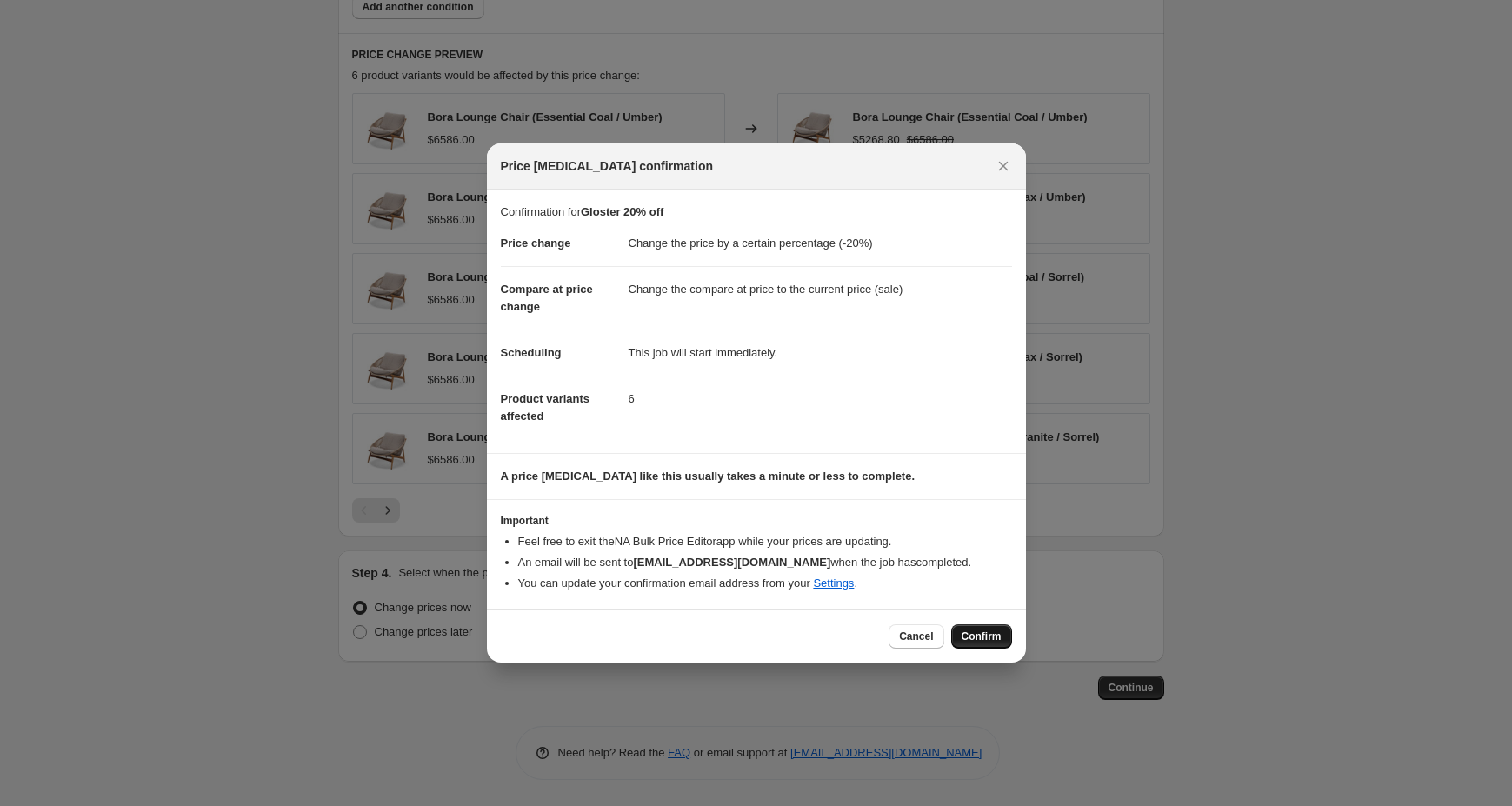
click at [986, 643] on button "Confirm" at bounding box center [982, 636] width 61 height 24
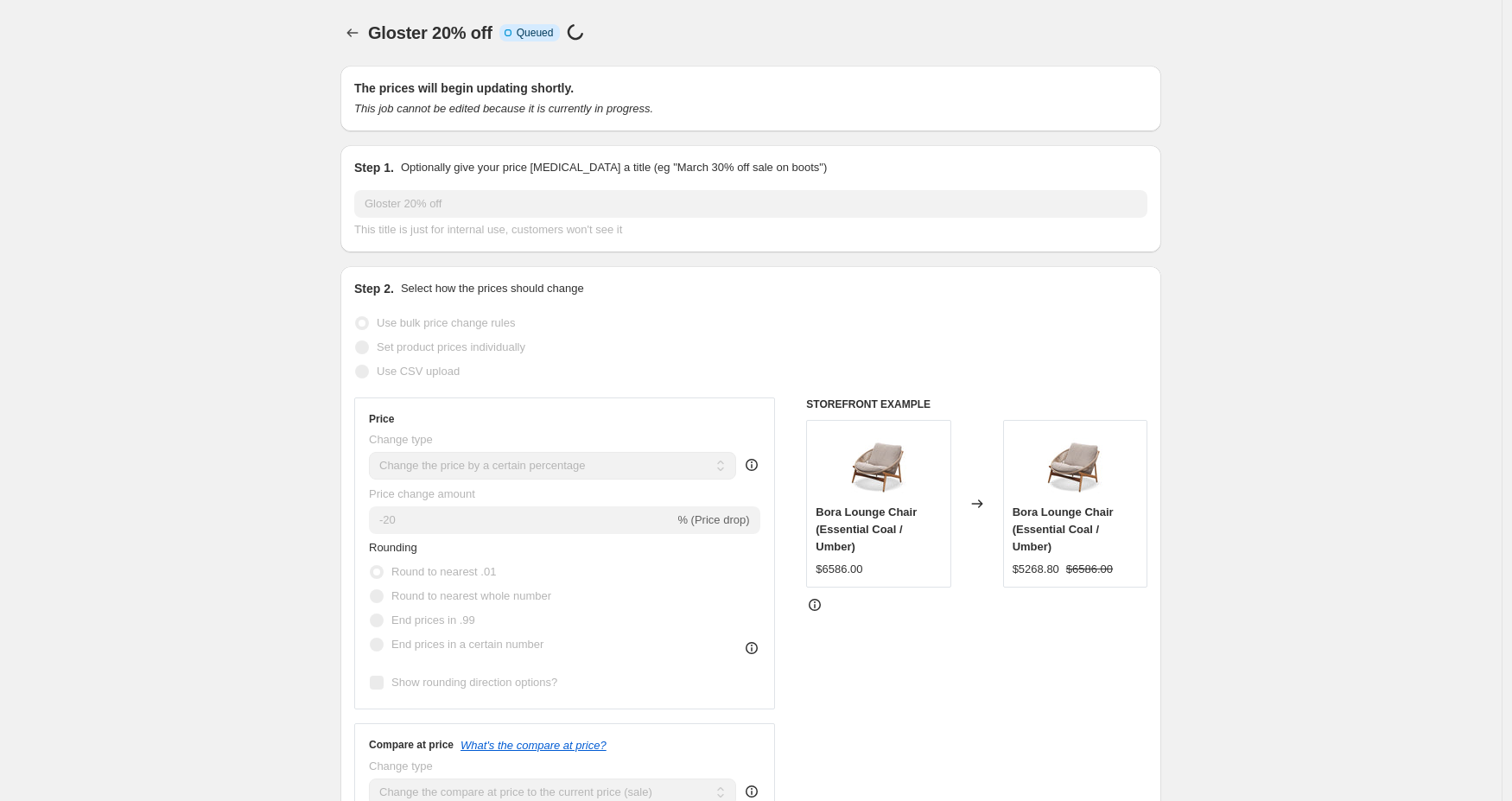
select select "percentage"
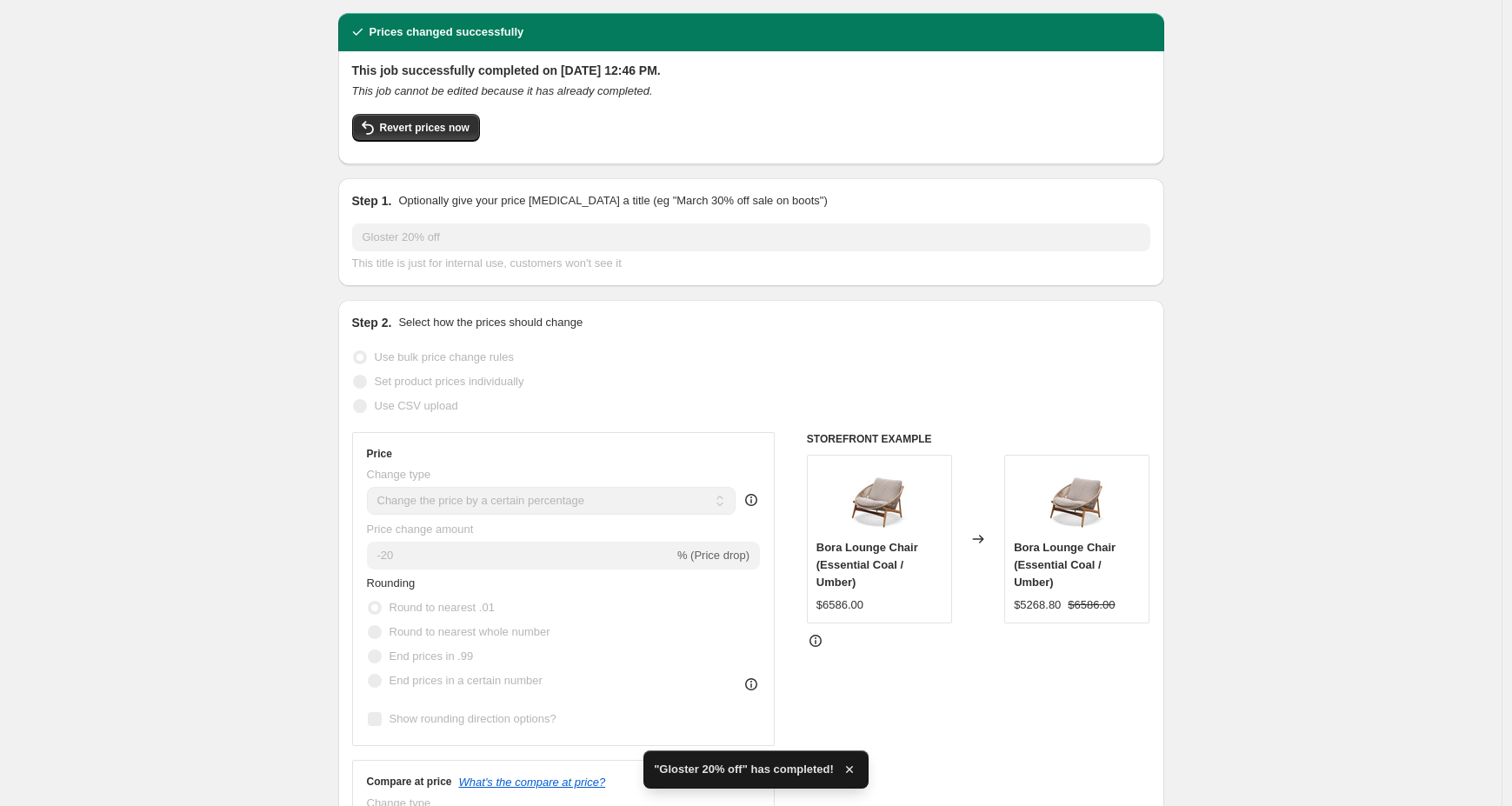
scroll to position [277, 0]
